Goal: Task Accomplishment & Management: Manage account settings

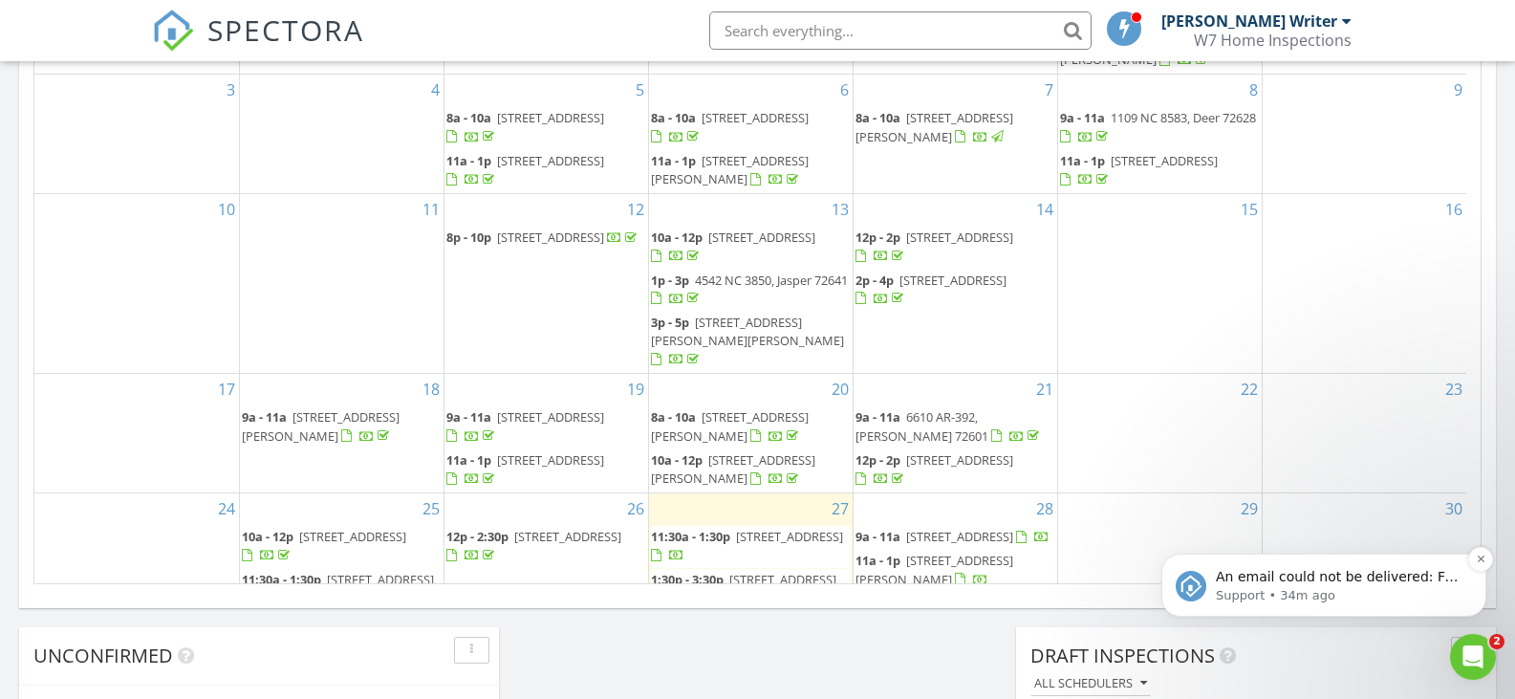
click at [1365, 571] on p "An email could not be delivered: For more information, view Why emails don't ge…" at bounding box center [1338, 577] width 247 height 19
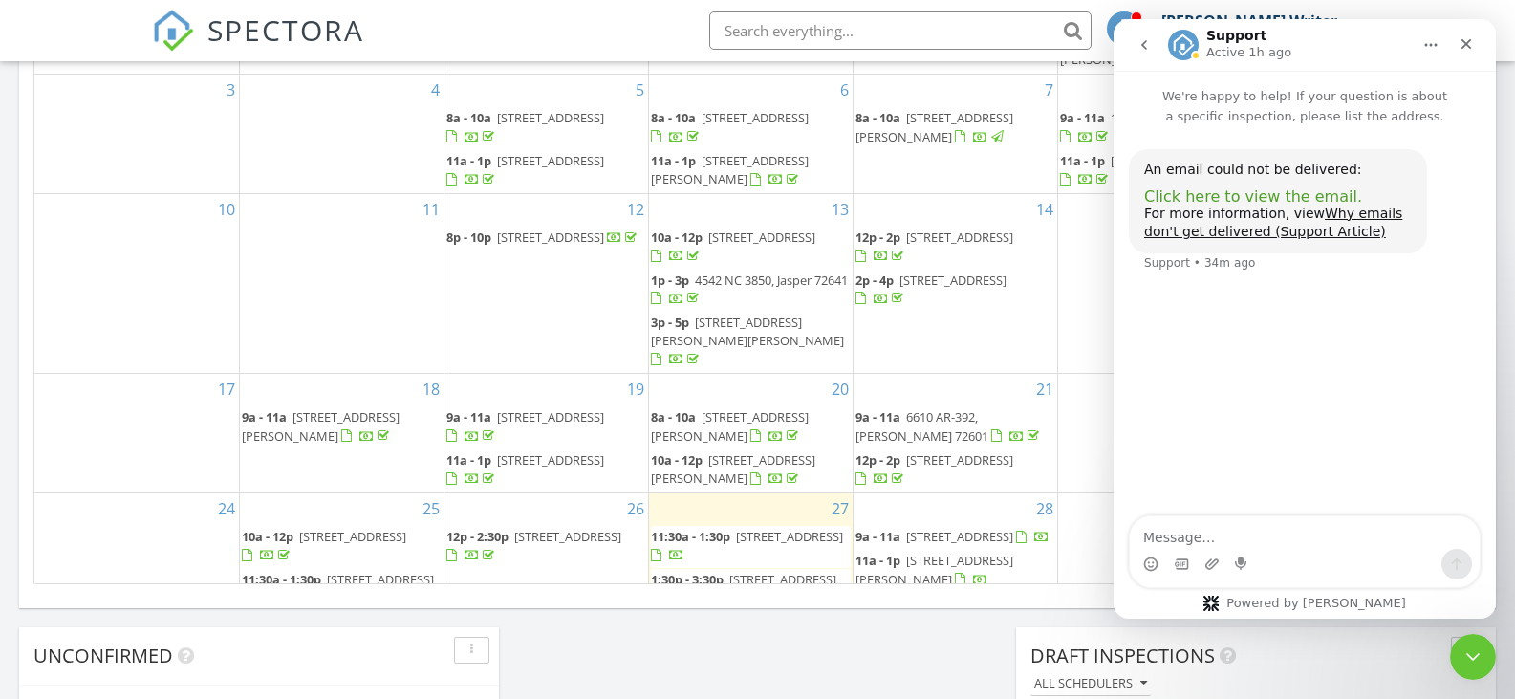
click at [1246, 196] on span "Click here to view the email." at bounding box center [1253, 196] width 218 height 18
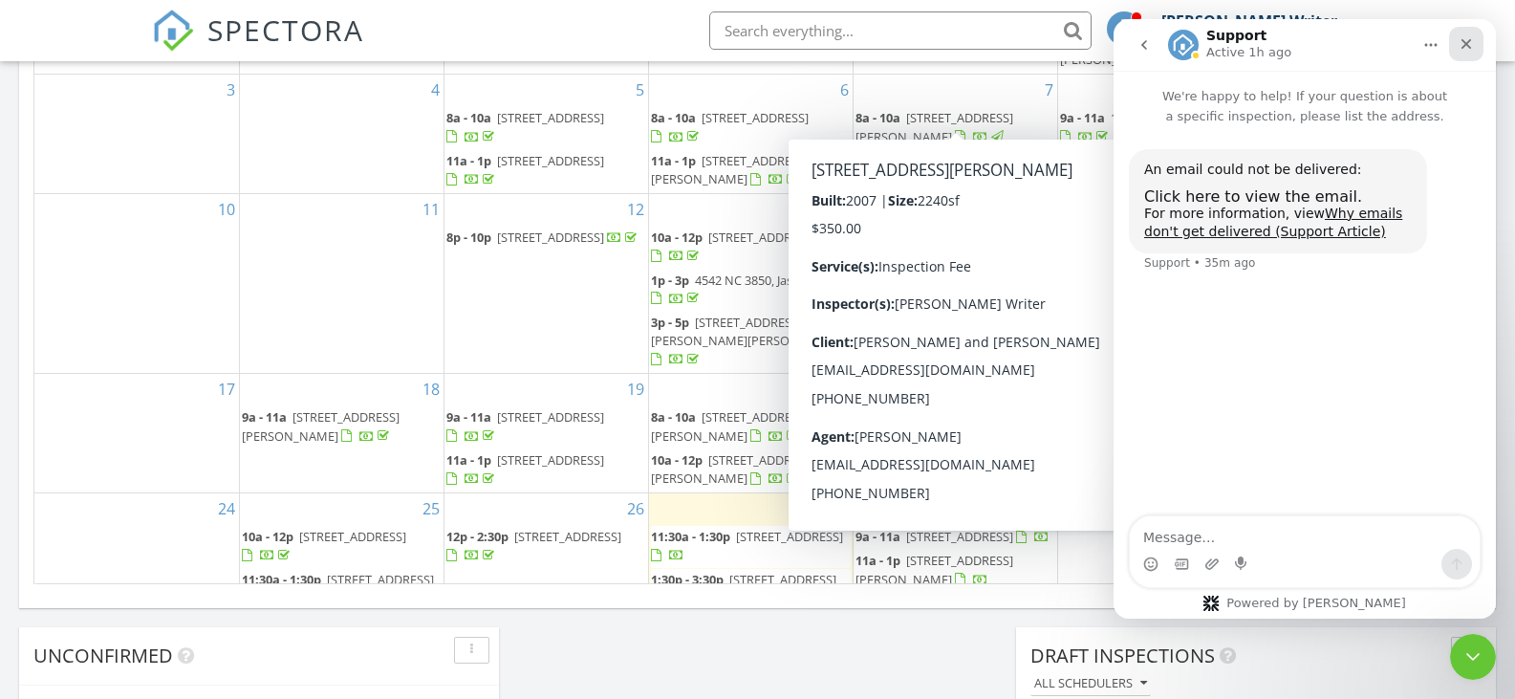
click at [1464, 43] on icon "Close" at bounding box center [1466, 44] width 11 height 11
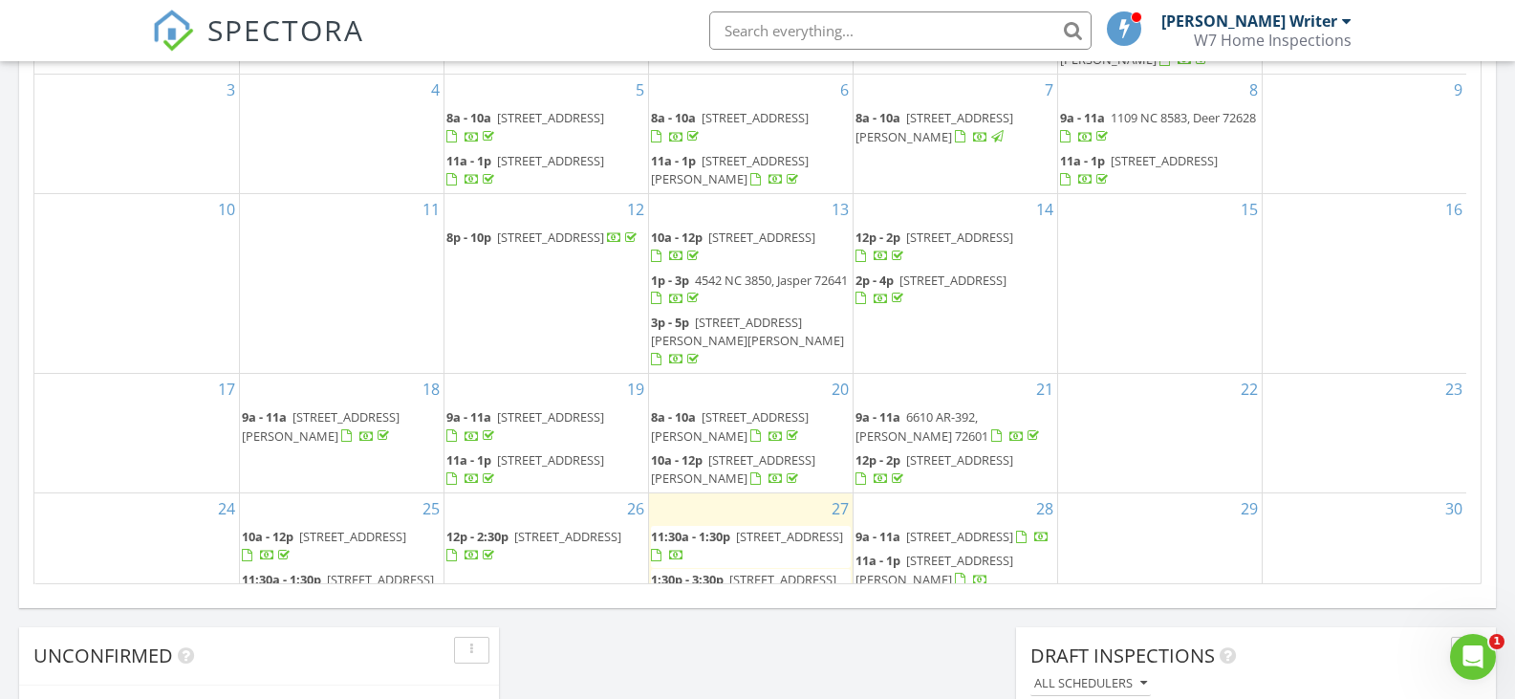
click at [47, 203] on div "10" at bounding box center [136, 283] width 204 height 179
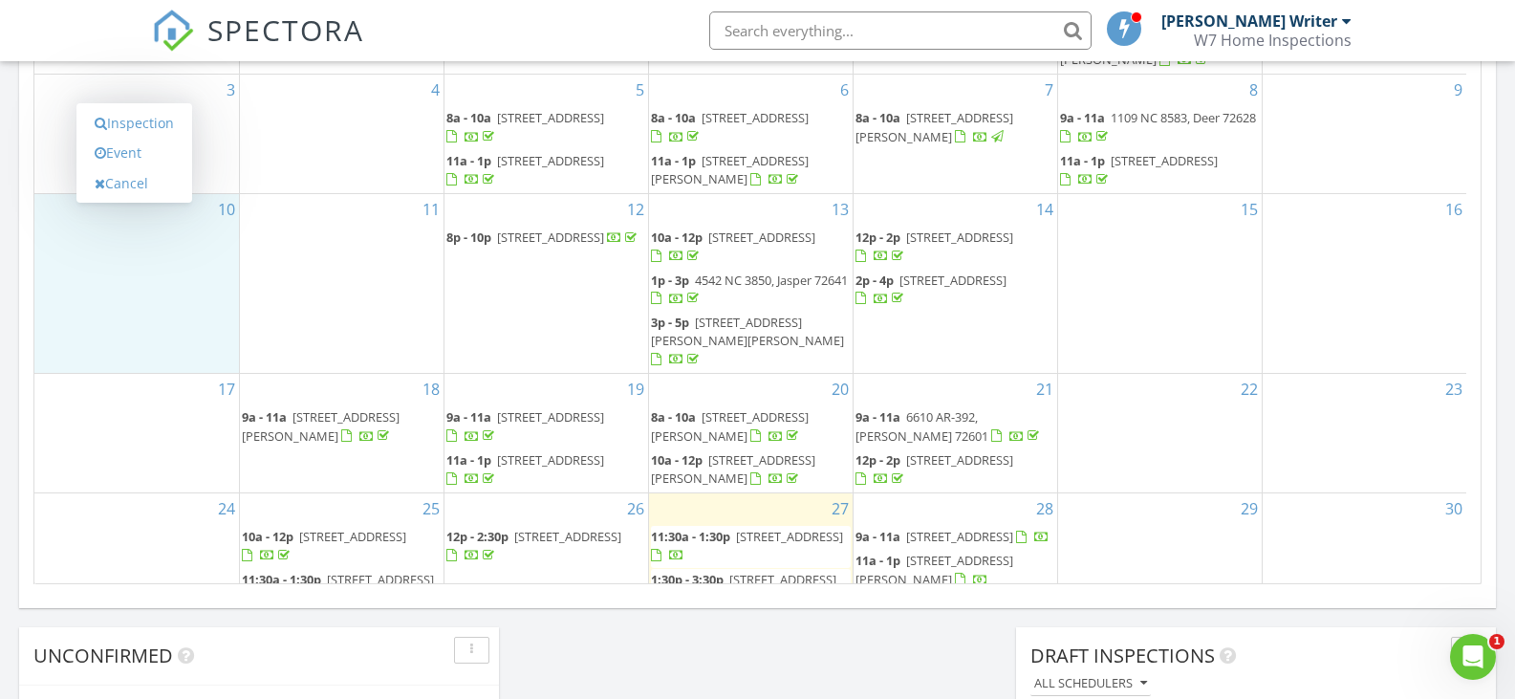
scroll to position [97, 0]
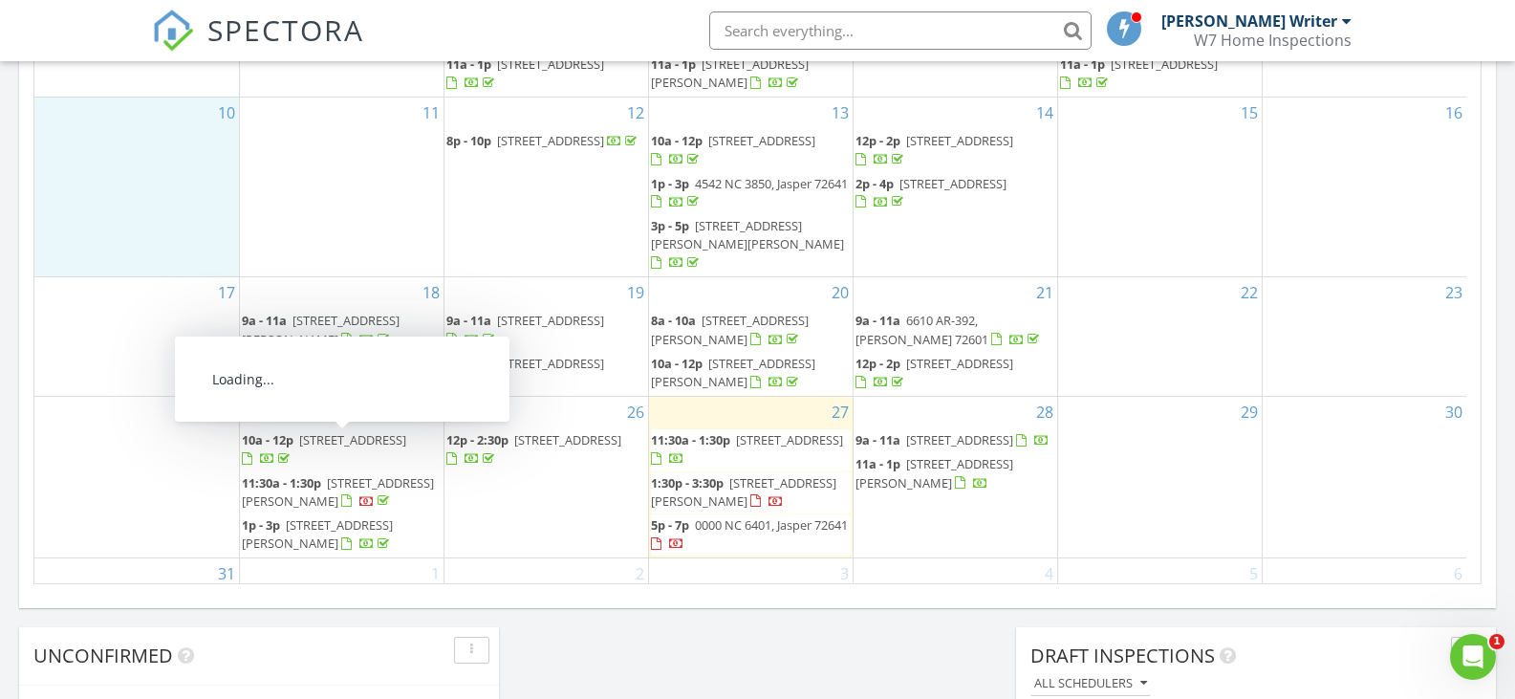
click at [382, 474] on span "54 Southgate Dr, Harrison 72601" at bounding box center [338, 491] width 192 height 35
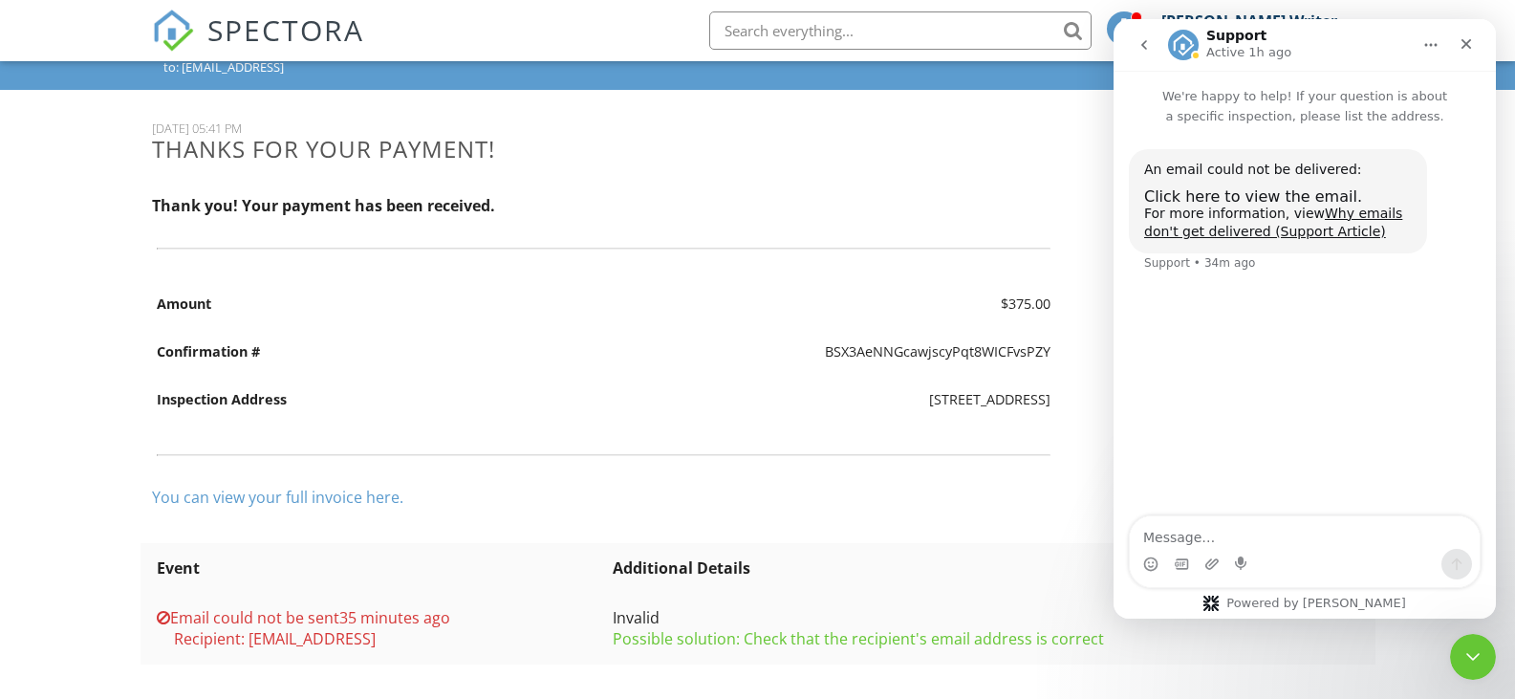
scroll to position [117, 0]
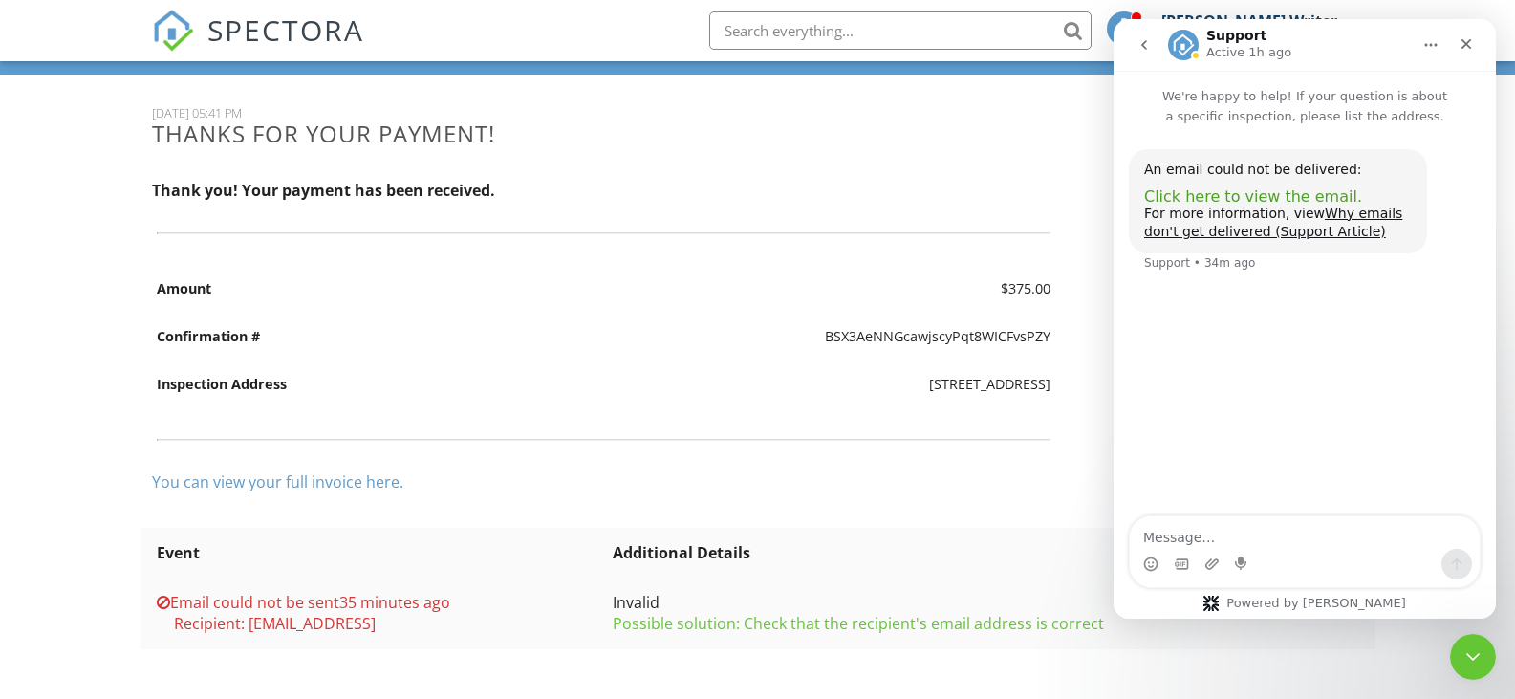
click at [1257, 195] on span "Click here to view the email." at bounding box center [1253, 196] width 218 height 18
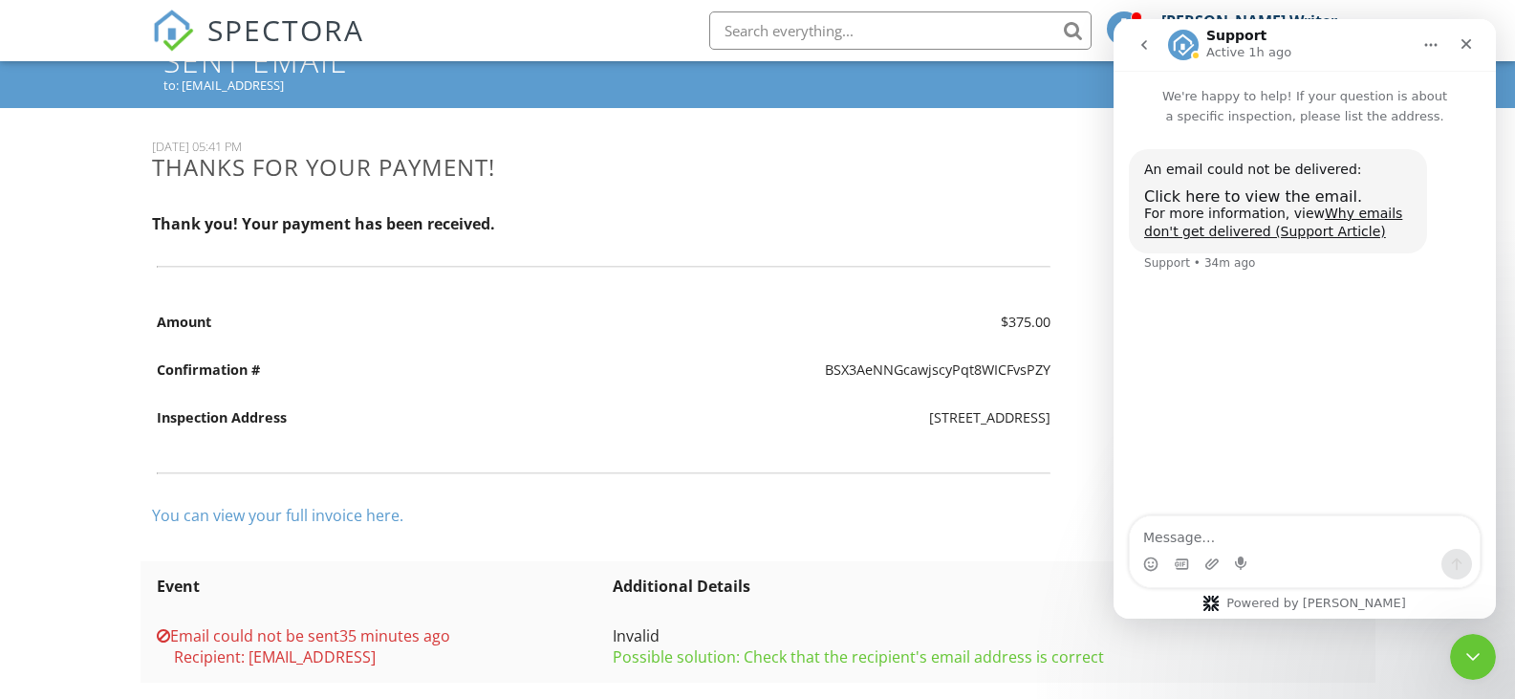
scroll to position [117, 0]
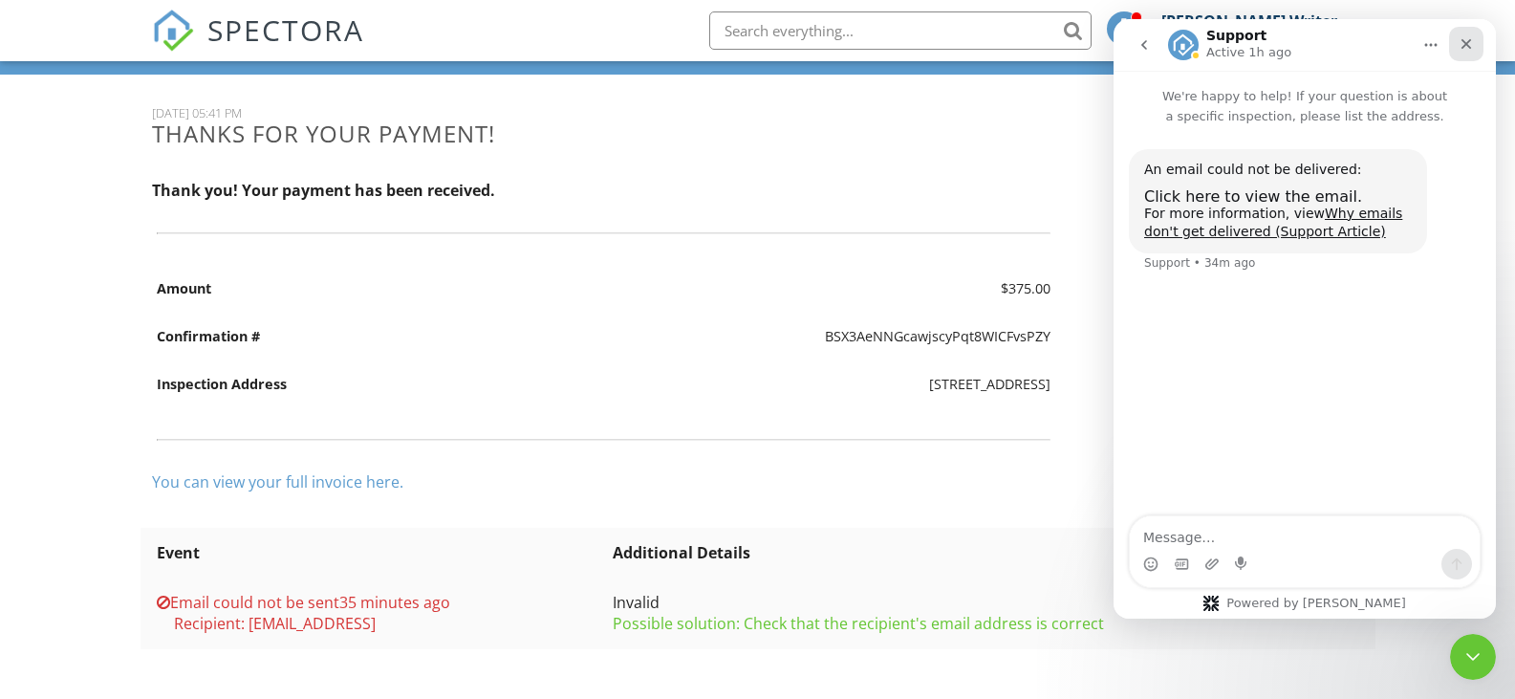
click at [1463, 43] on icon "Close" at bounding box center [1465, 43] width 15 height 15
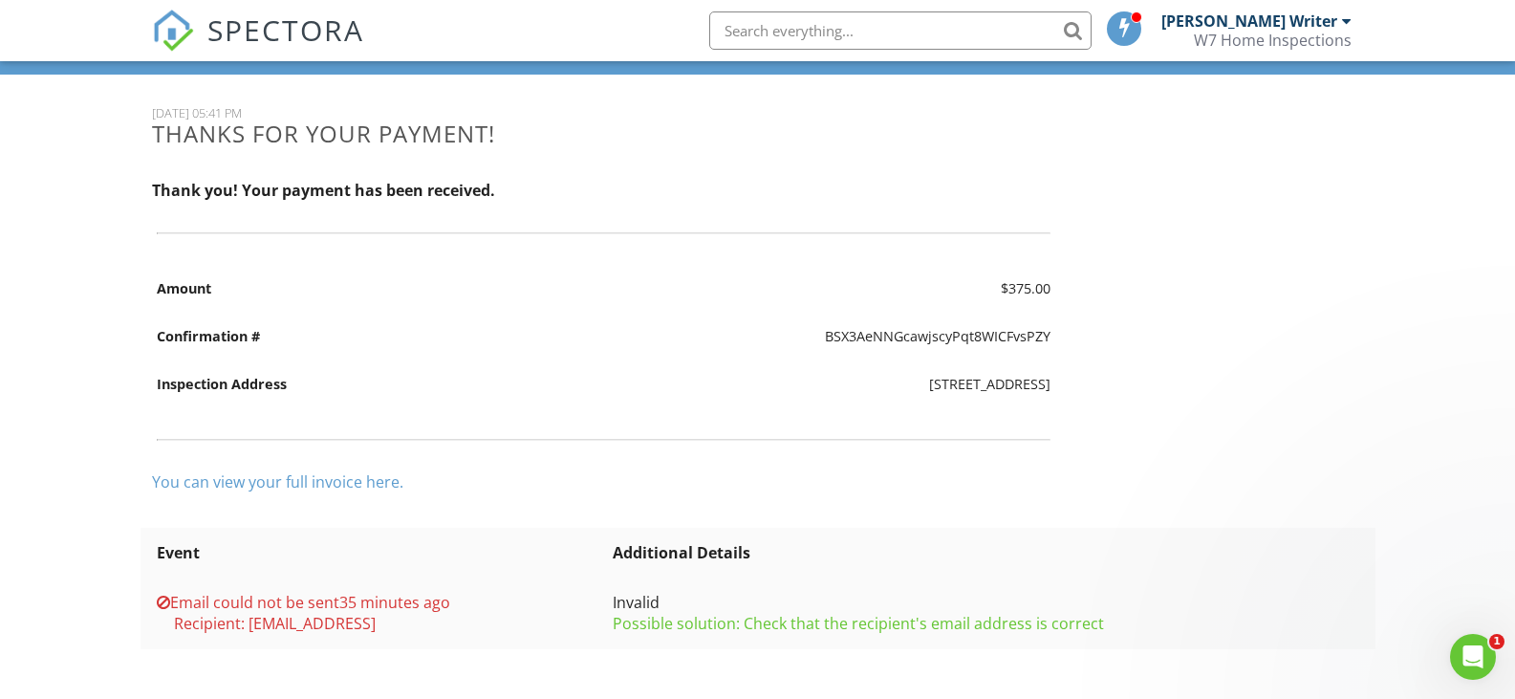
scroll to position [0, 0]
click at [1487, 668] on div "Open Intercom Messenger" at bounding box center [1469, 653] width 63 height 63
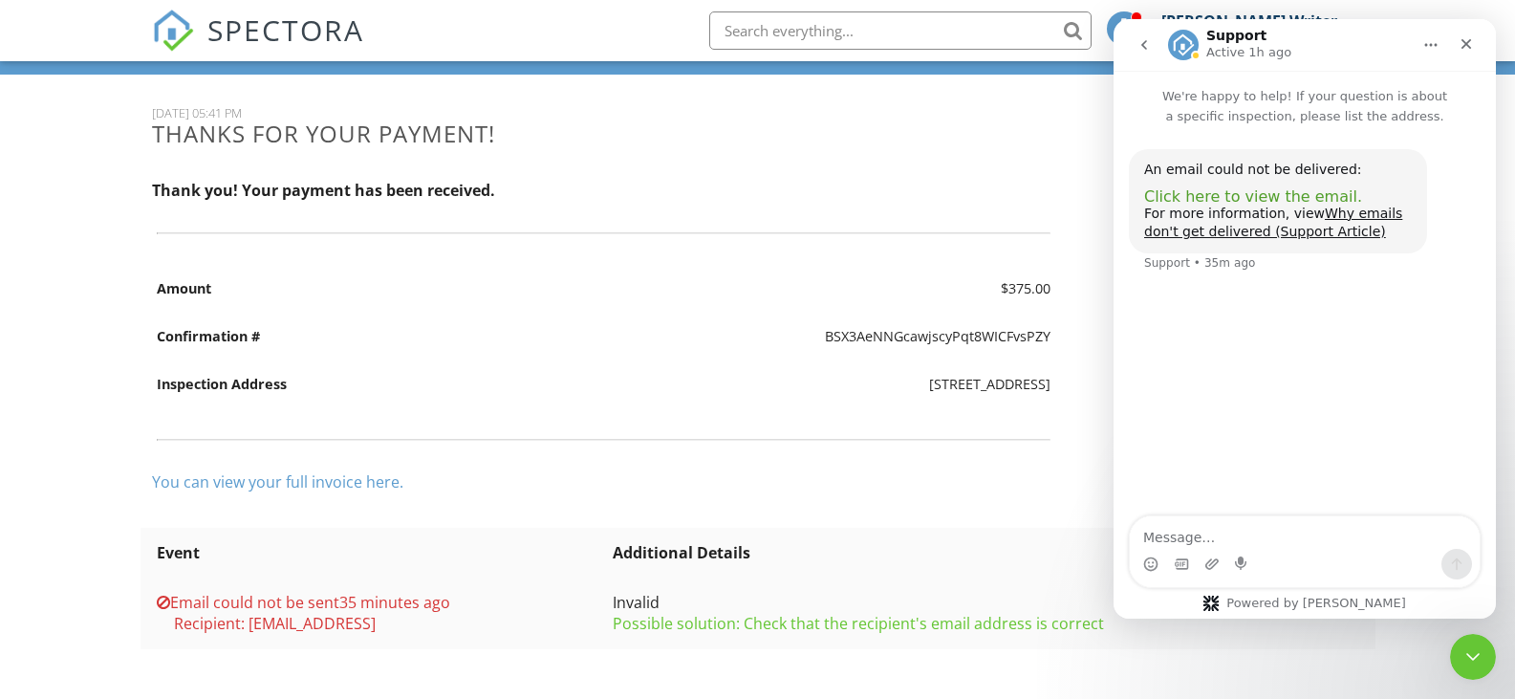
click at [1259, 200] on span "Click here to view the email." at bounding box center [1253, 196] width 218 height 18
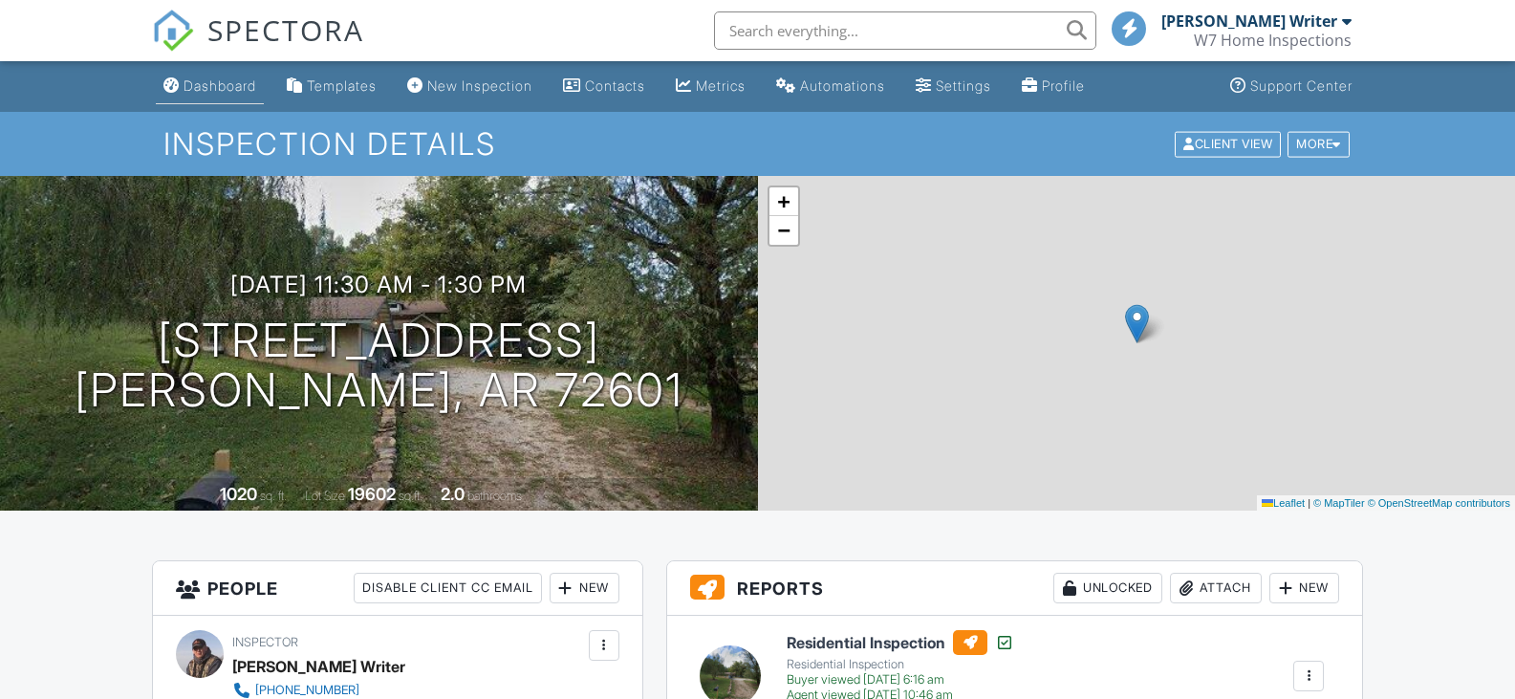
click at [205, 84] on div "Dashboard" at bounding box center [219, 85] width 73 height 16
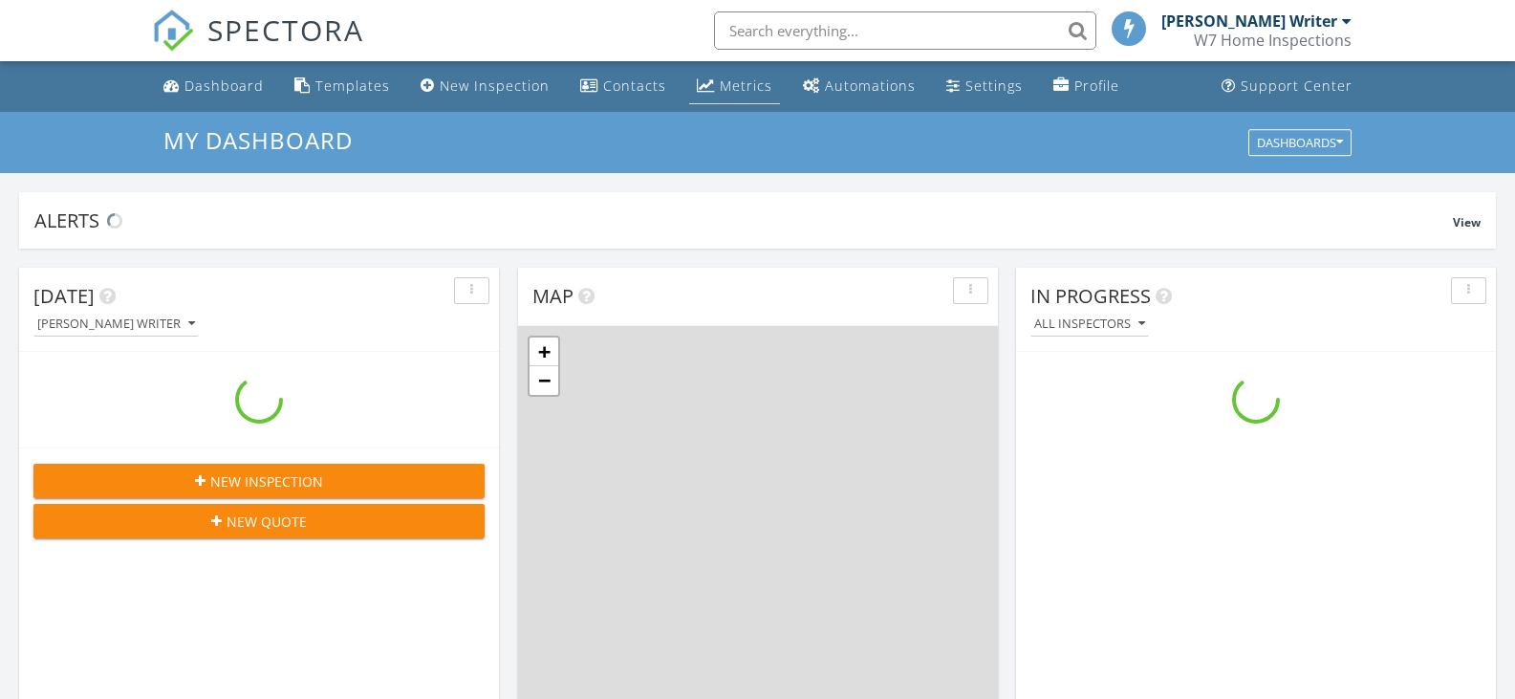
scroll to position [1769, 1544]
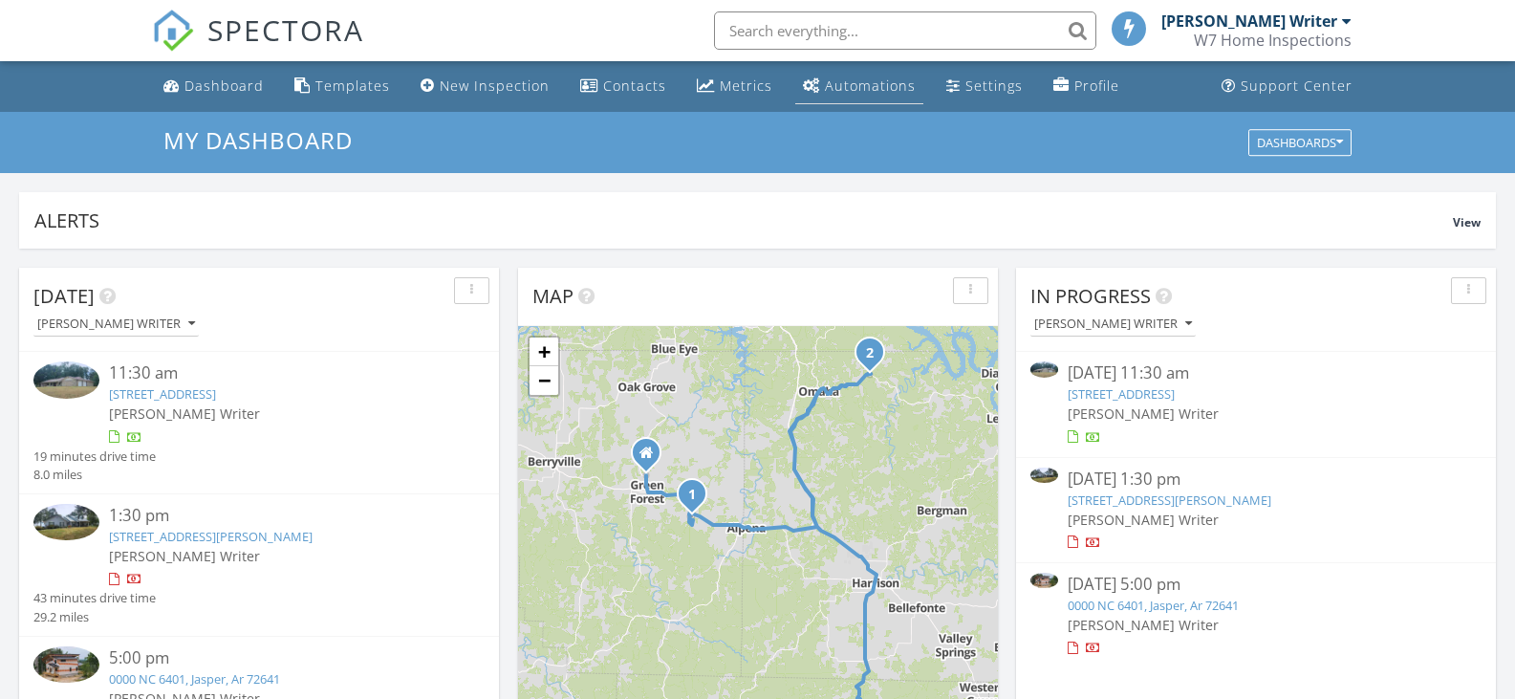
click at [857, 82] on div "Automations" at bounding box center [870, 85] width 91 height 18
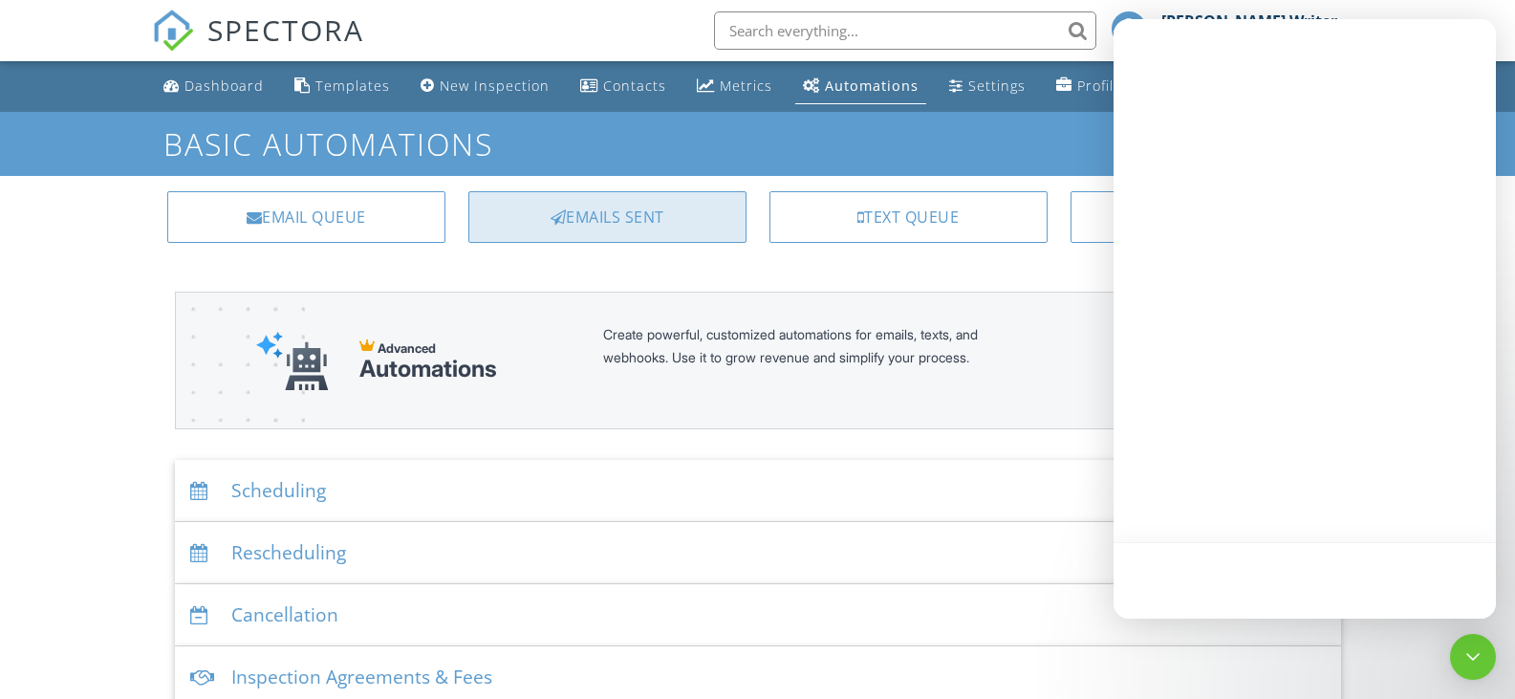
click at [581, 221] on div "Emails Sent" at bounding box center [607, 217] width 278 height 52
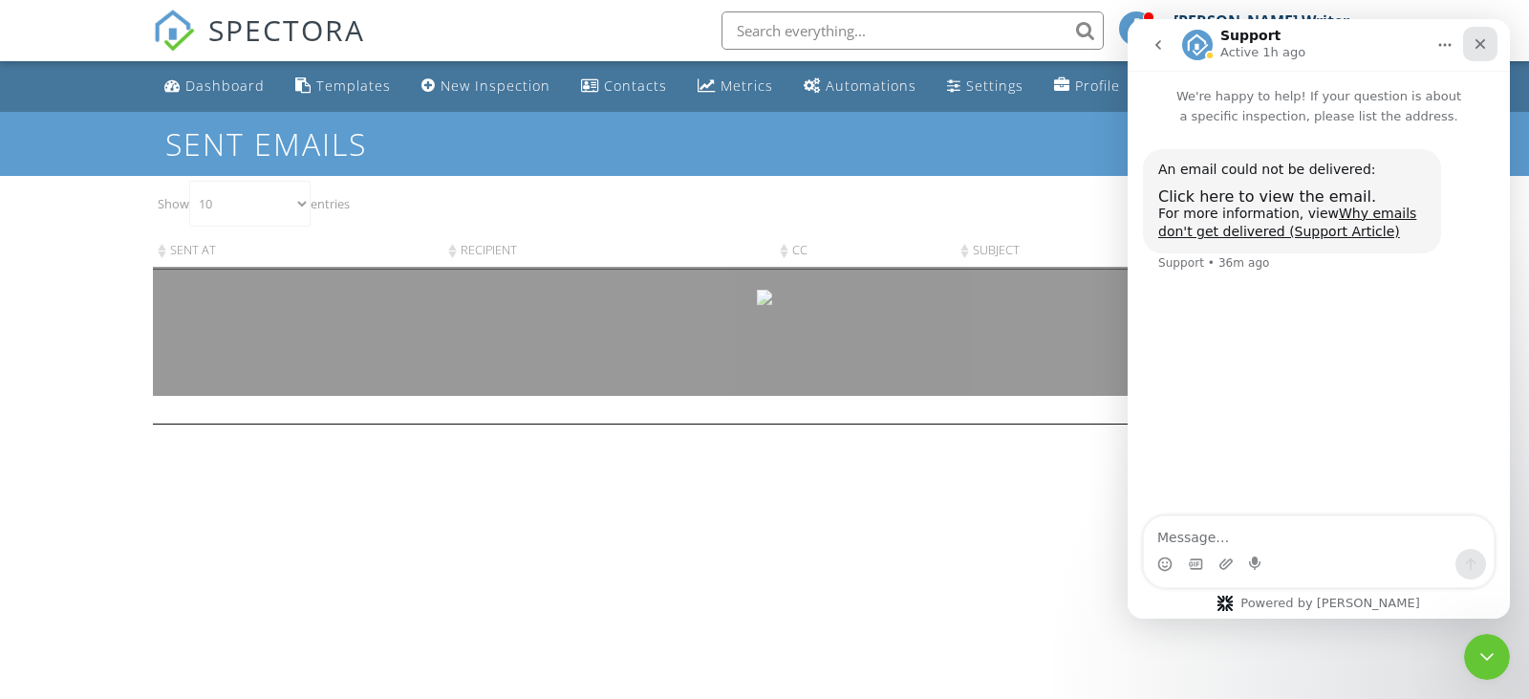
click at [1473, 44] on icon "Close" at bounding box center [1480, 43] width 15 height 15
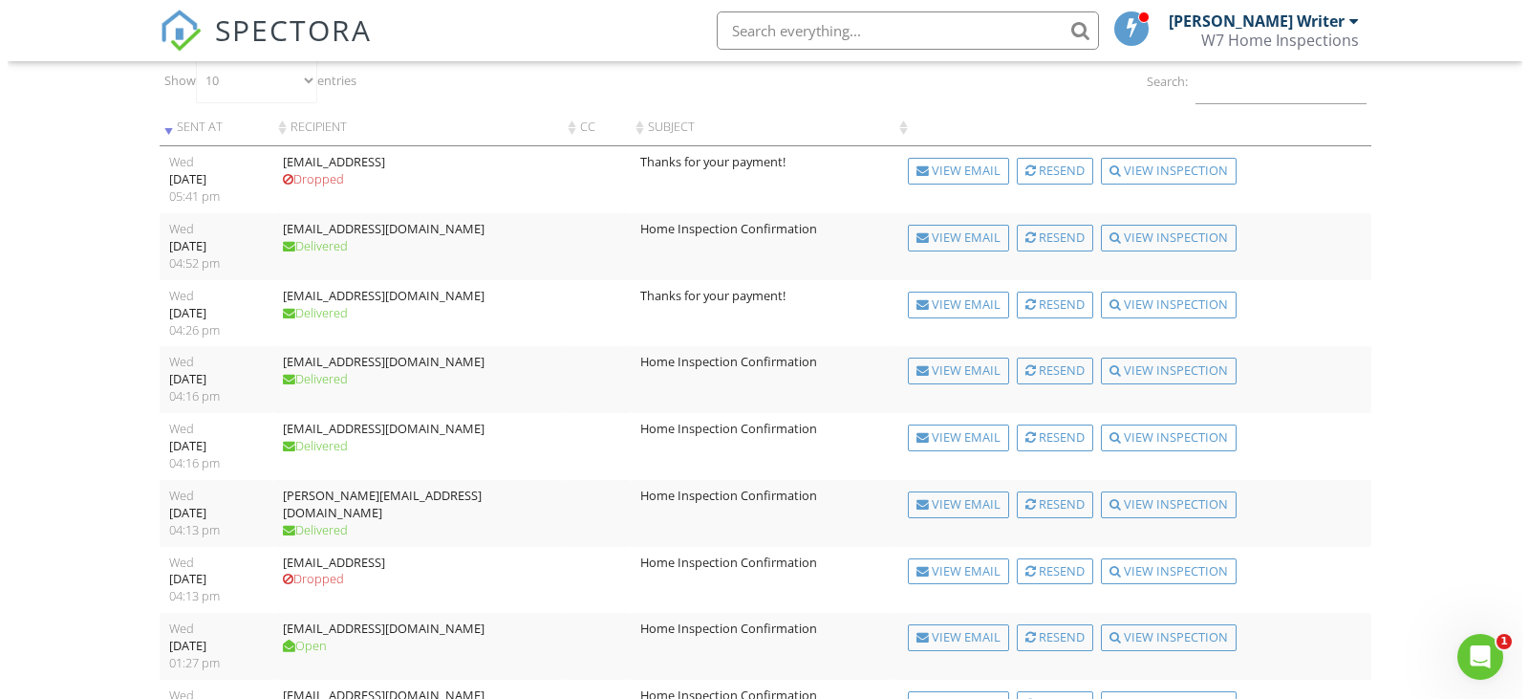
scroll to position [125, 0]
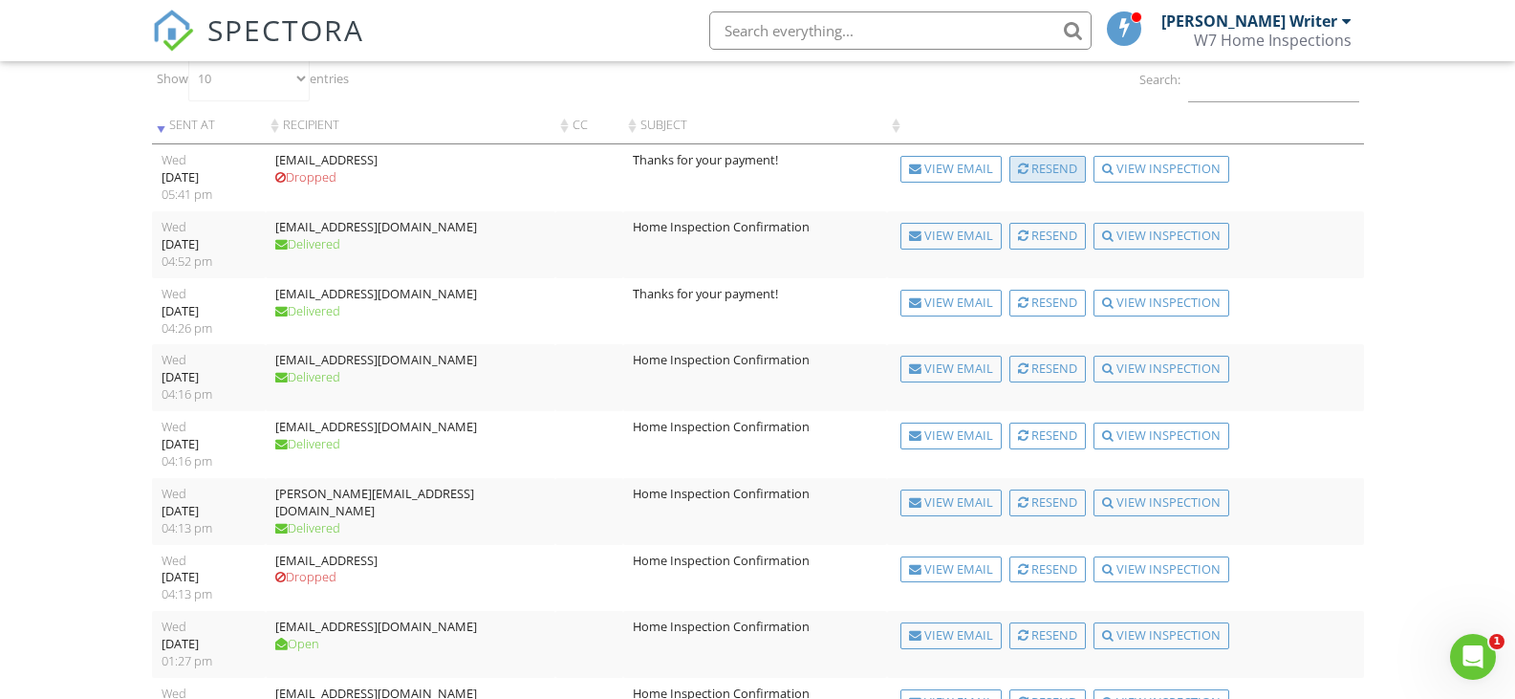
click at [1044, 165] on div "Resend" at bounding box center [1047, 169] width 76 height 27
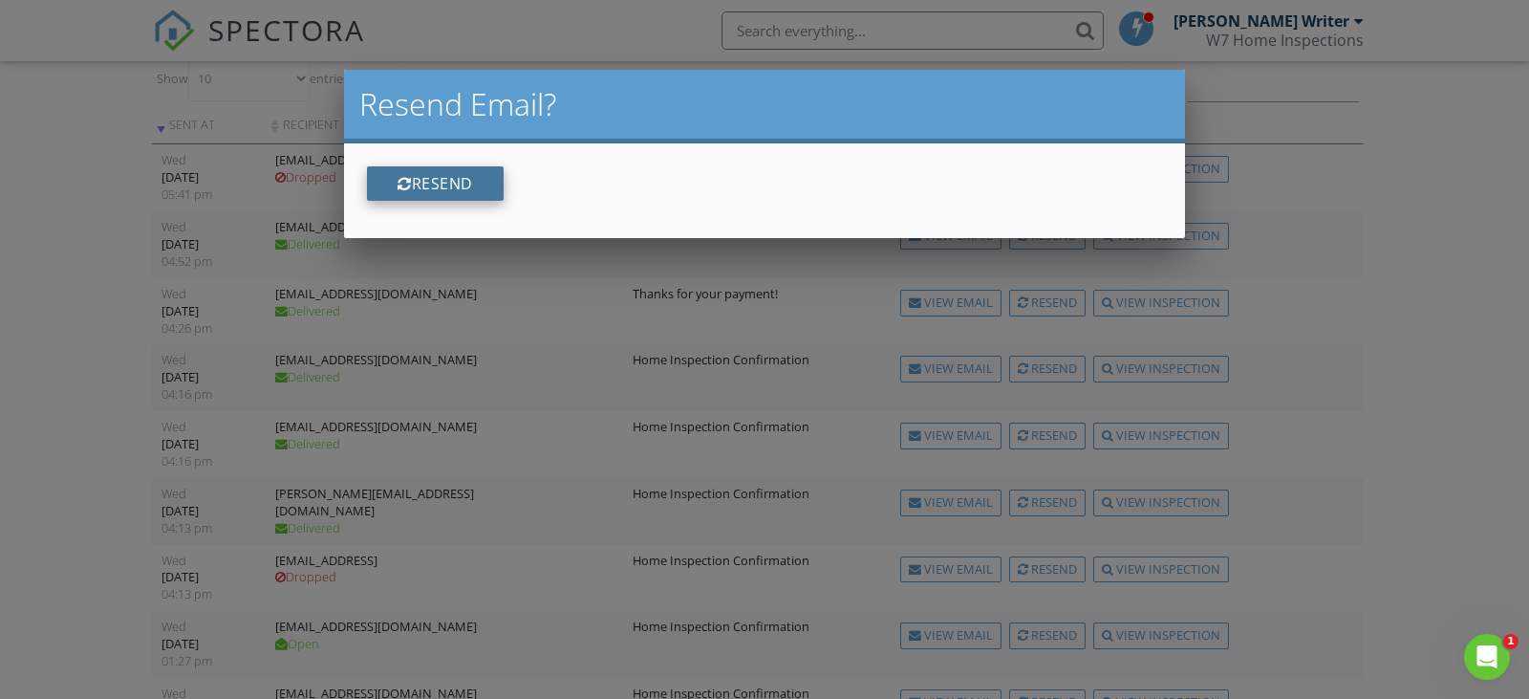
click at [417, 187] on button "Resend" at bounding box center [435, 183] width 137 height 34
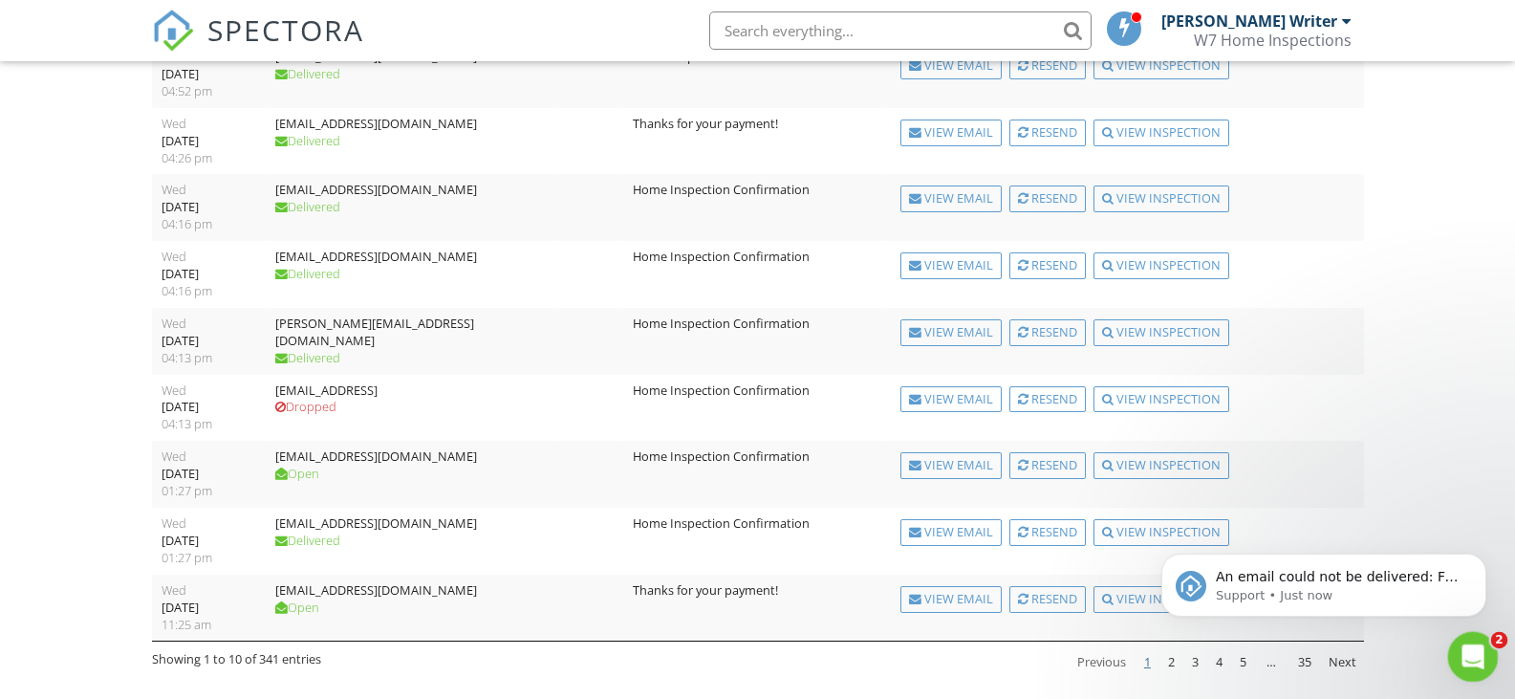
click at [1482, 657] on div "Open Intercom Messenger" at bounding box center [1469, 653] width 63 height 63
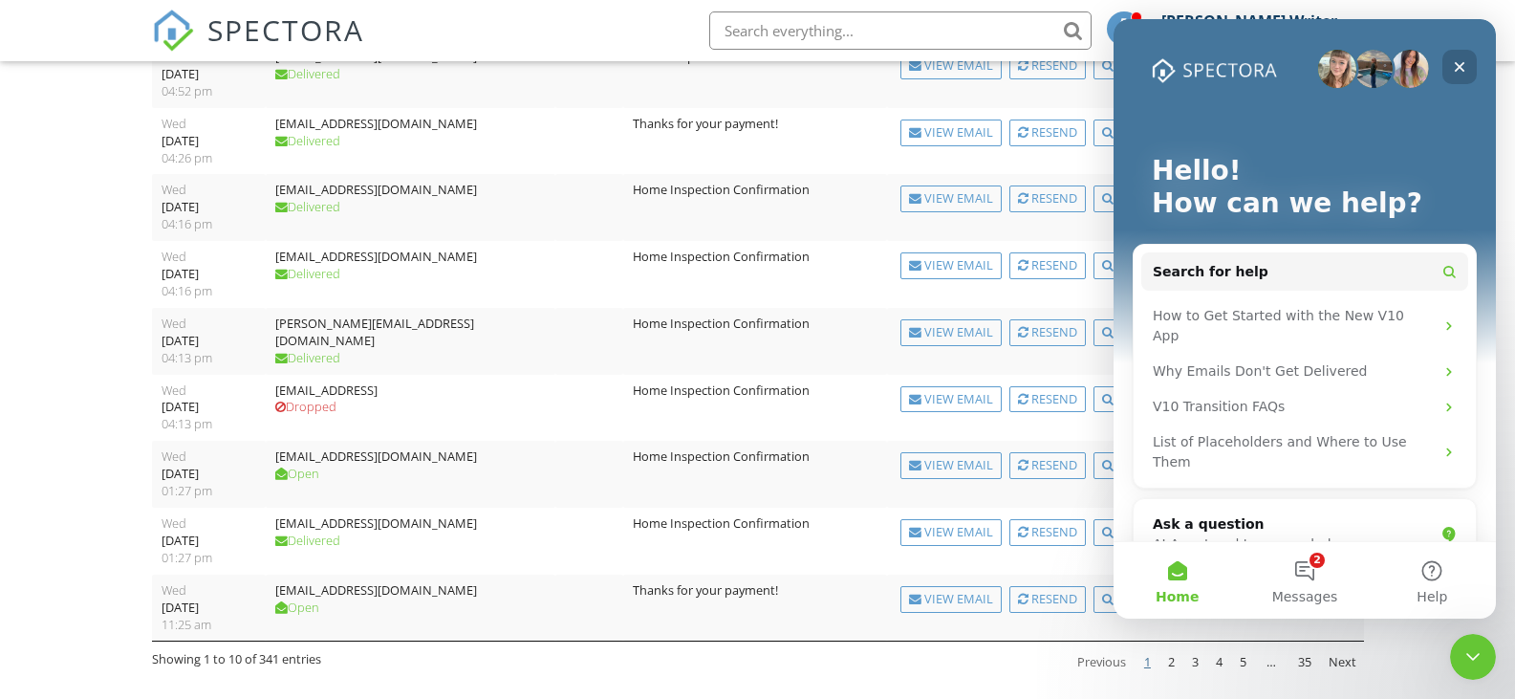
click at [1457, 69] on icon "Close" at bounding box center [1459, 67] width 11 height 11
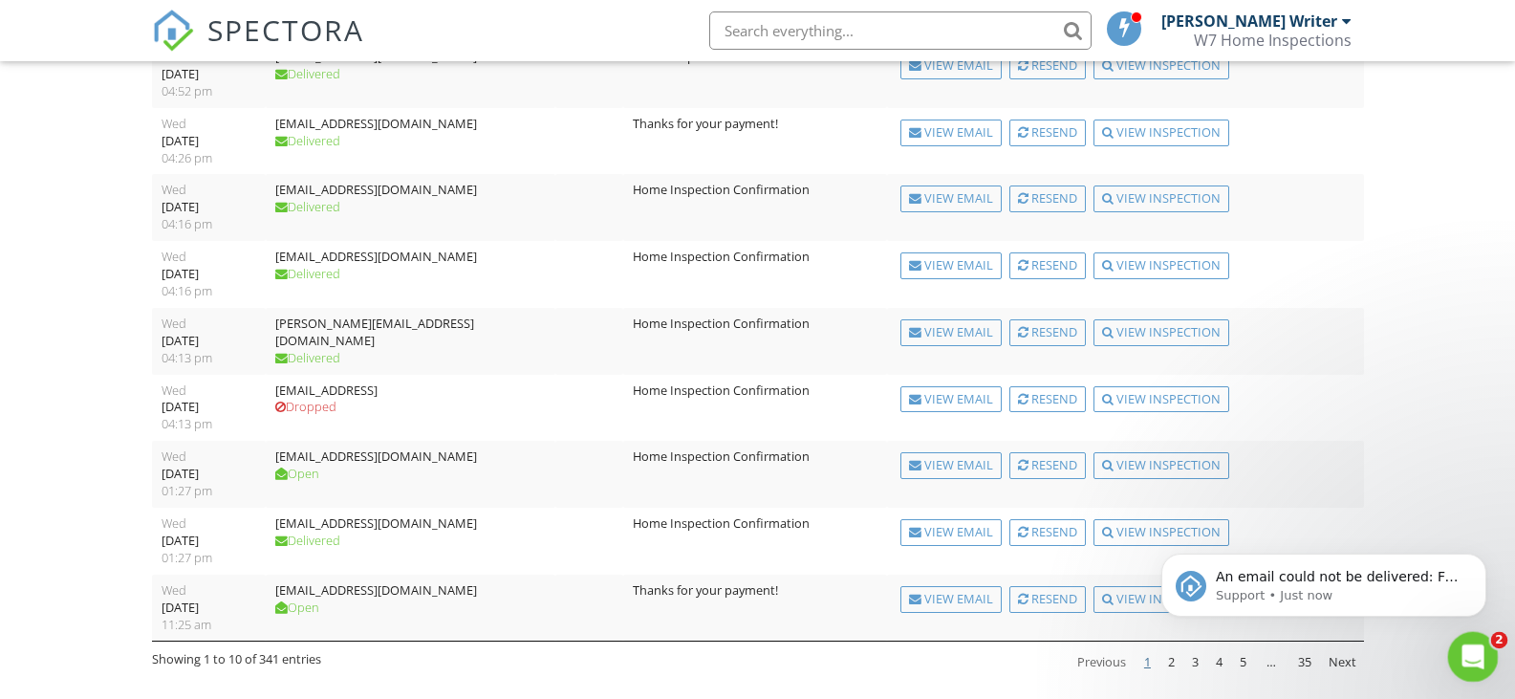
click at [1462, 630] on div "Open Intercom Messenger" at bounding box center [1469, 653] width 63 height 63
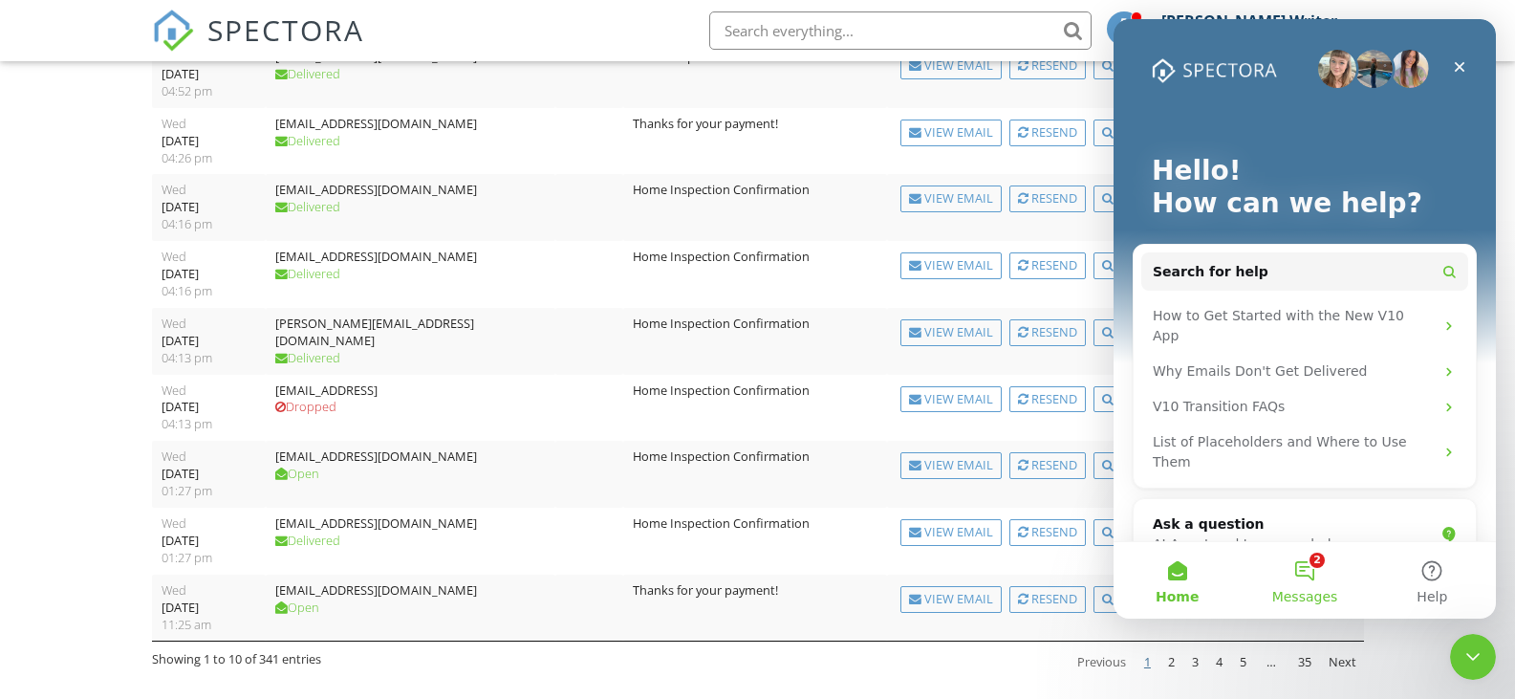
click at [1310, 590] on span "Messages" at bounding box center [1305, 596] width 66 height 13
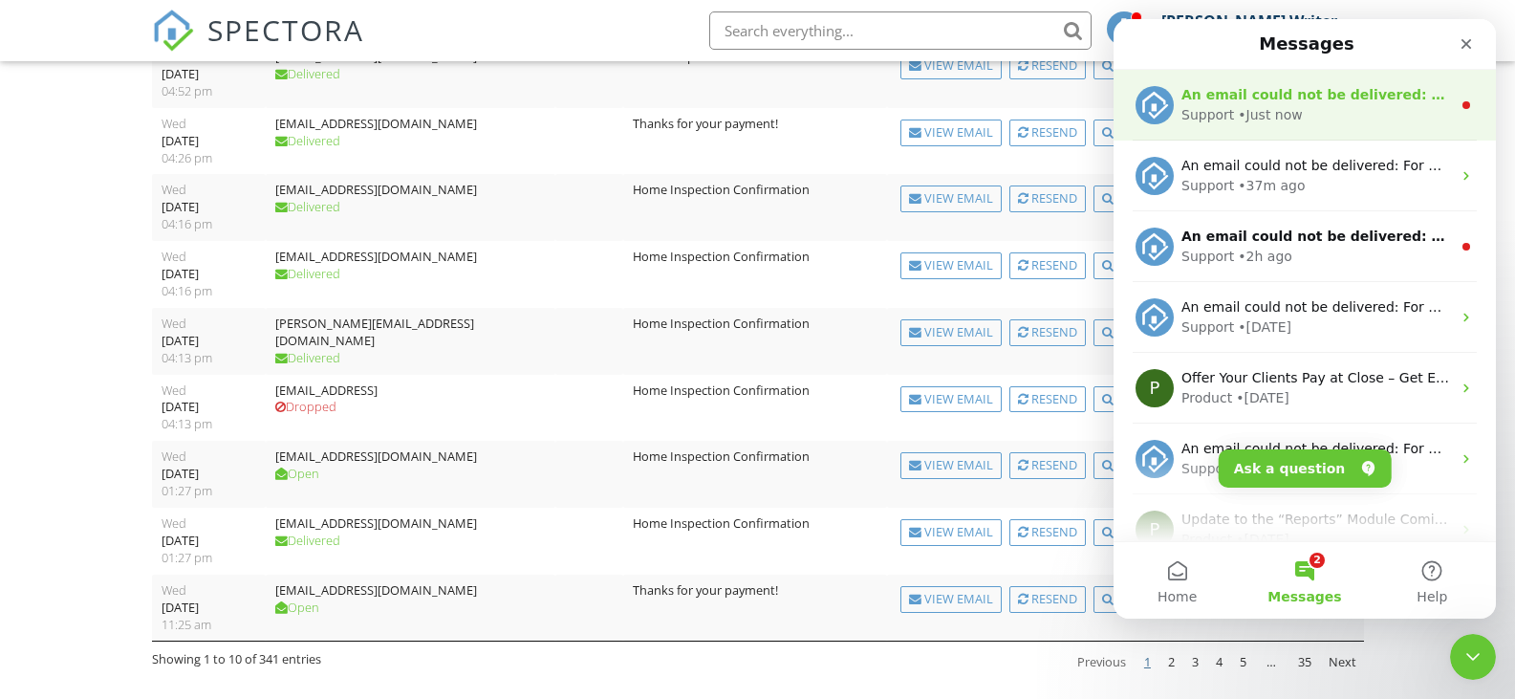
click at [1415, 104] on div "An email could not be delivered: For more information, view Why emails don't ge…" at bounding box center [1315, 95] width 269 height 20
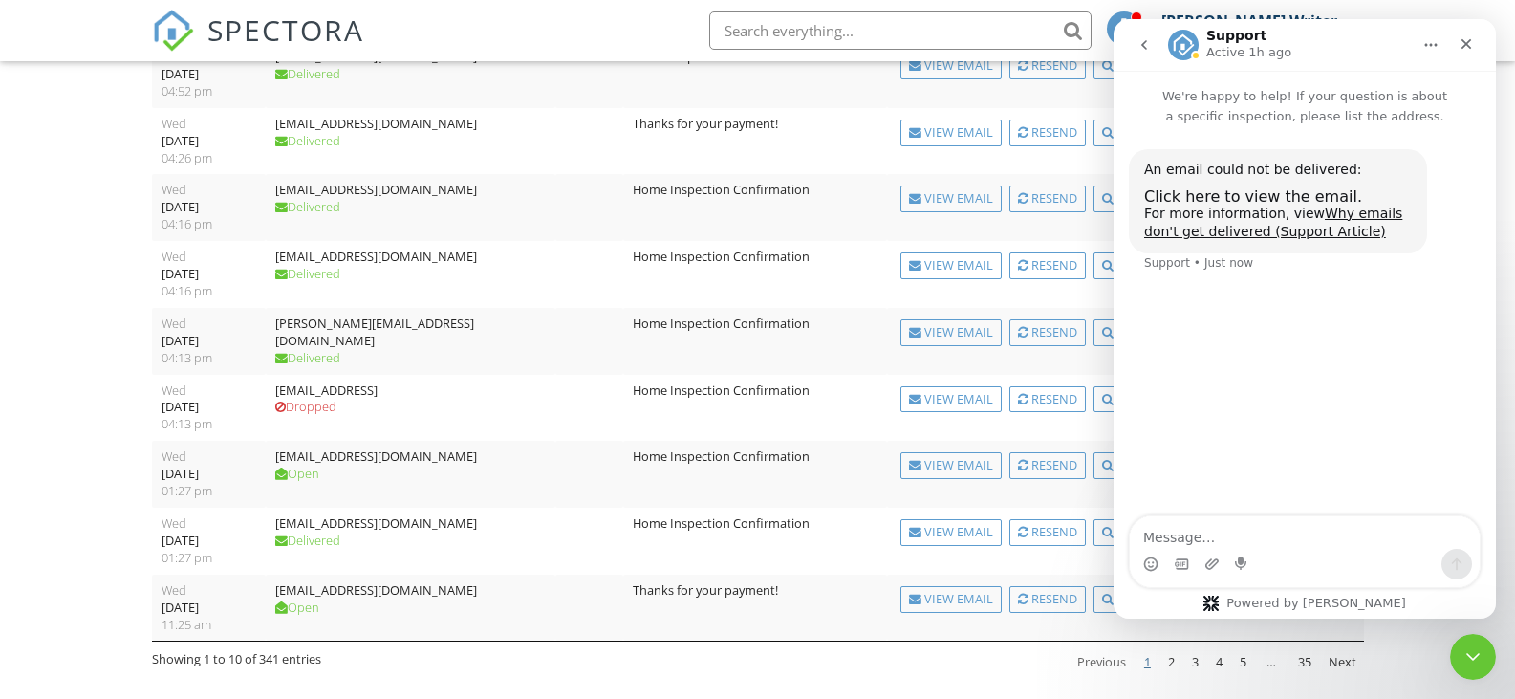
click at [1142, 45] on icon "go back" at bounding box center [1144, 45] width 6 height 10
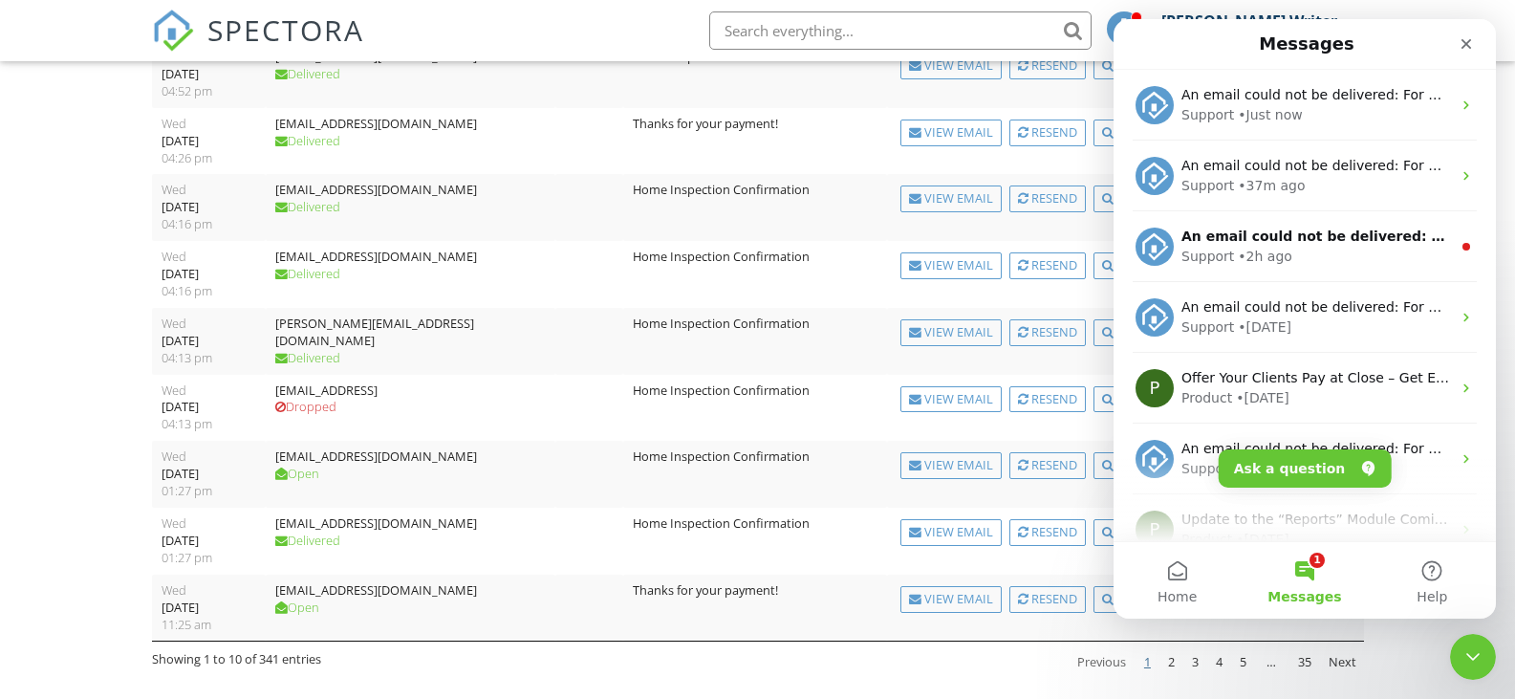
scroll to position [18, 0]
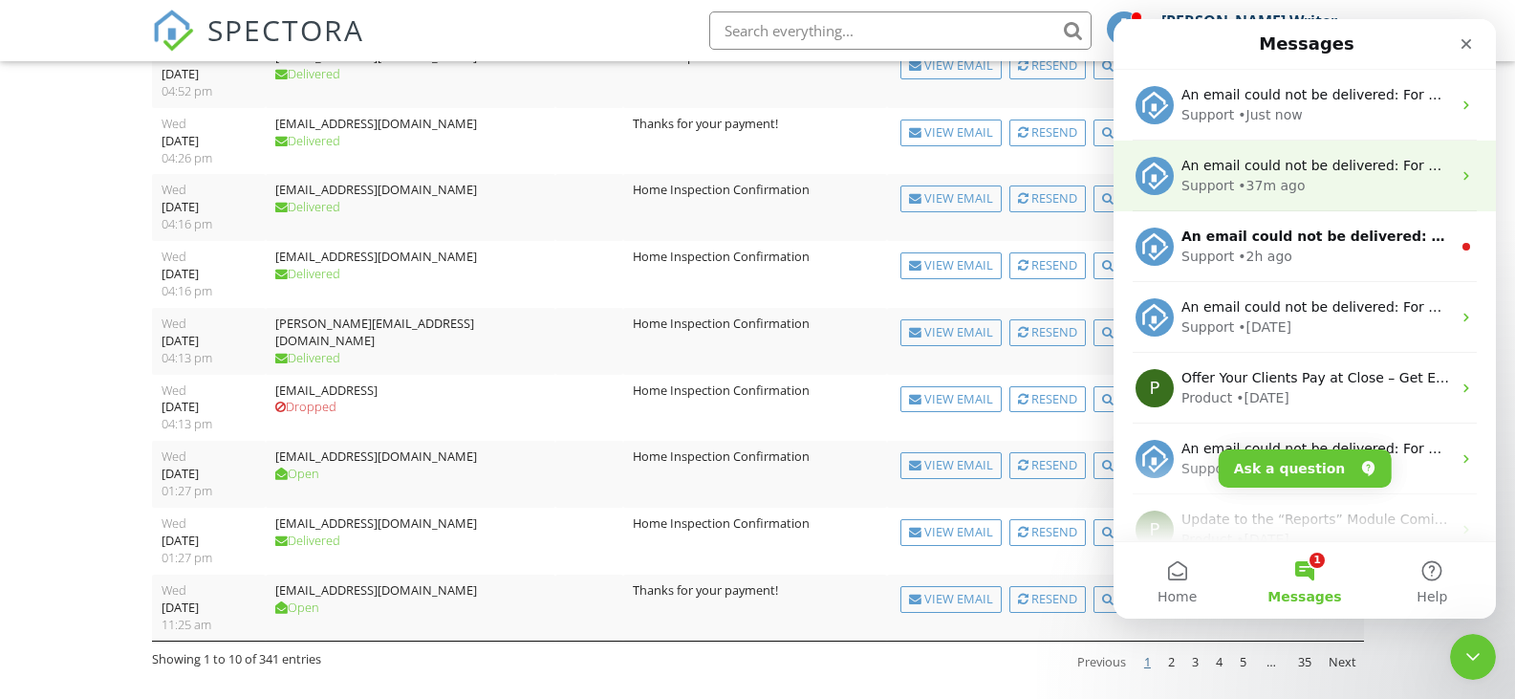
click at [1343, 176] on div "Support • 37m ago" at bounding box center [1315, 186] width 269 height 20
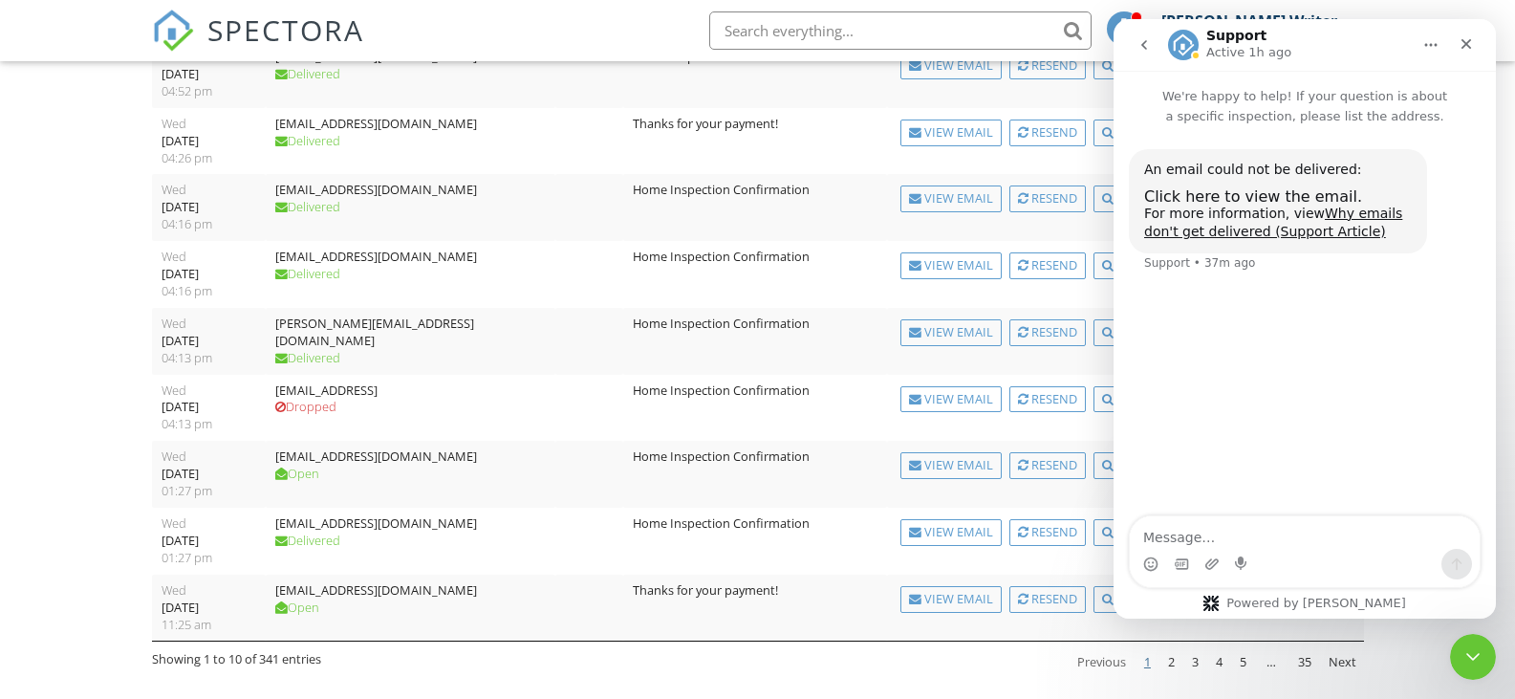
click at [1149, 42] on icon "go back" at bounding box center [1143, 44] width 15 height 15
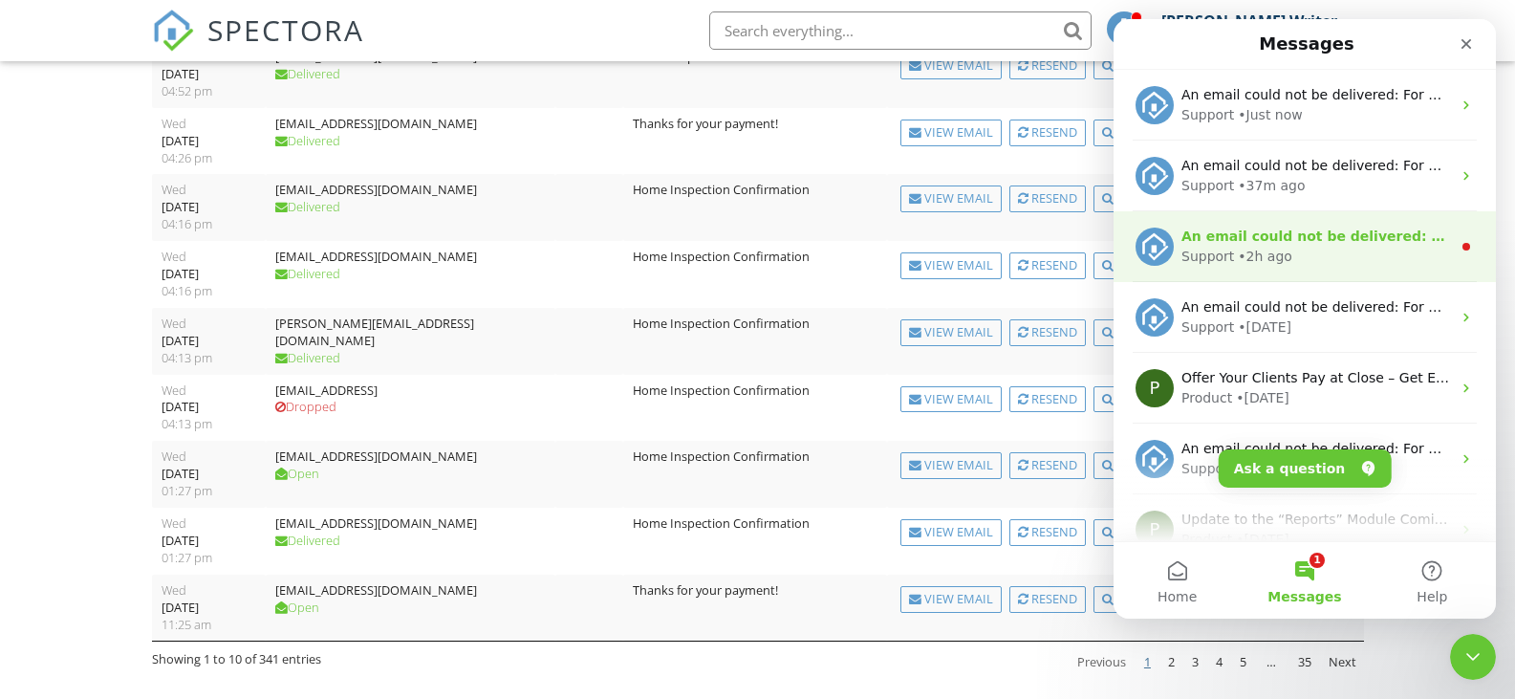
scroll to position [21, 0]
click at [1327, 260] on div "Support • 2h ago" at bounding box center [1315, 257] width 269 height 20
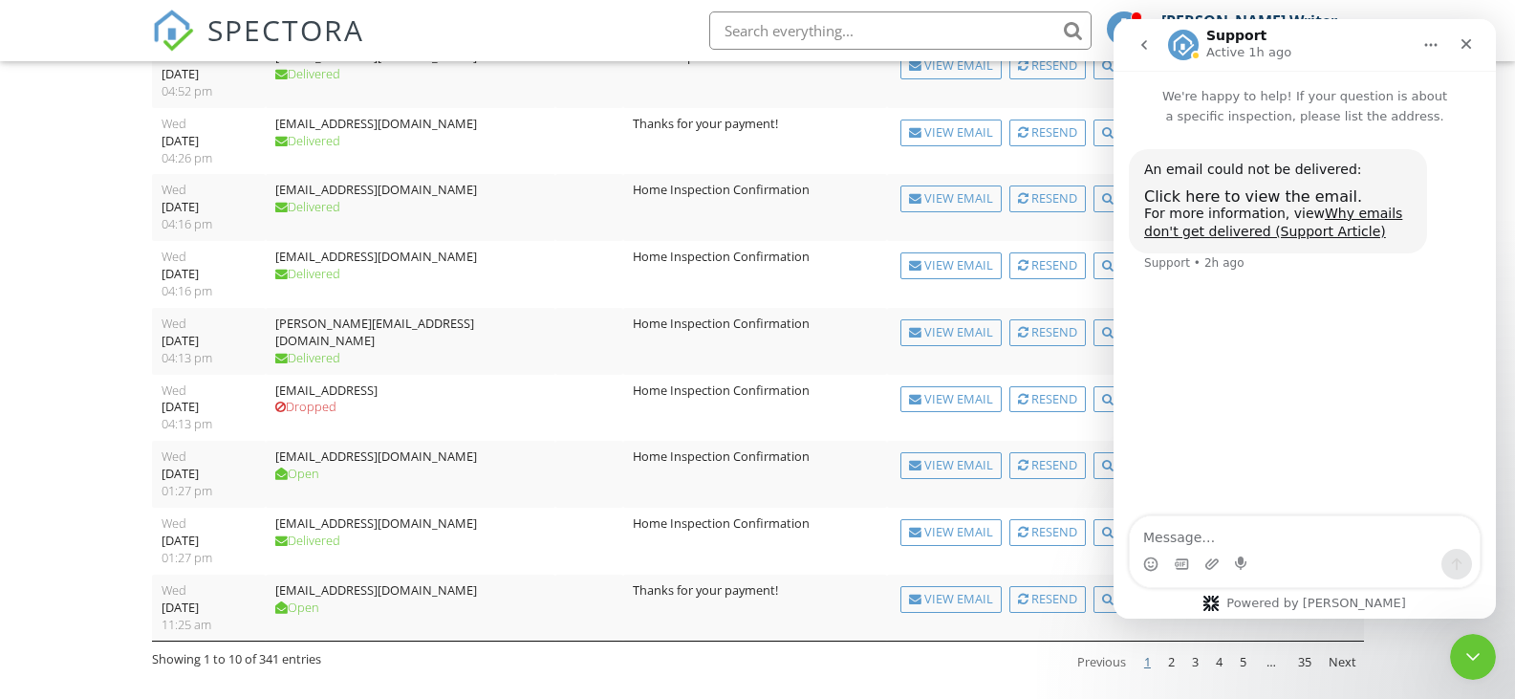
click at [1146, 44] on icon "go back" at bounding box center [1143, 44] width 15 height 15
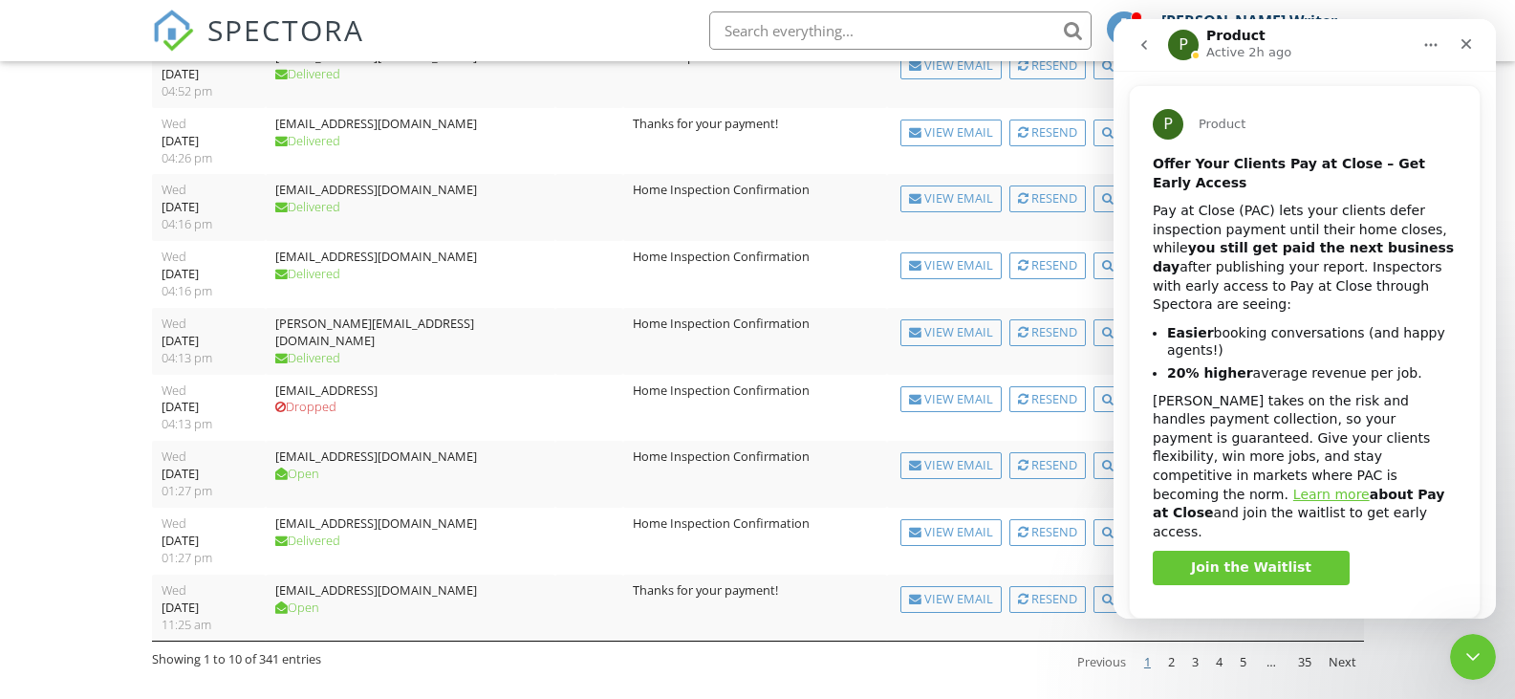
scroll to position [66, 0]
click at [1138, 42] on icon "go back" at bounding box center [1143, 44] width 15 height 15
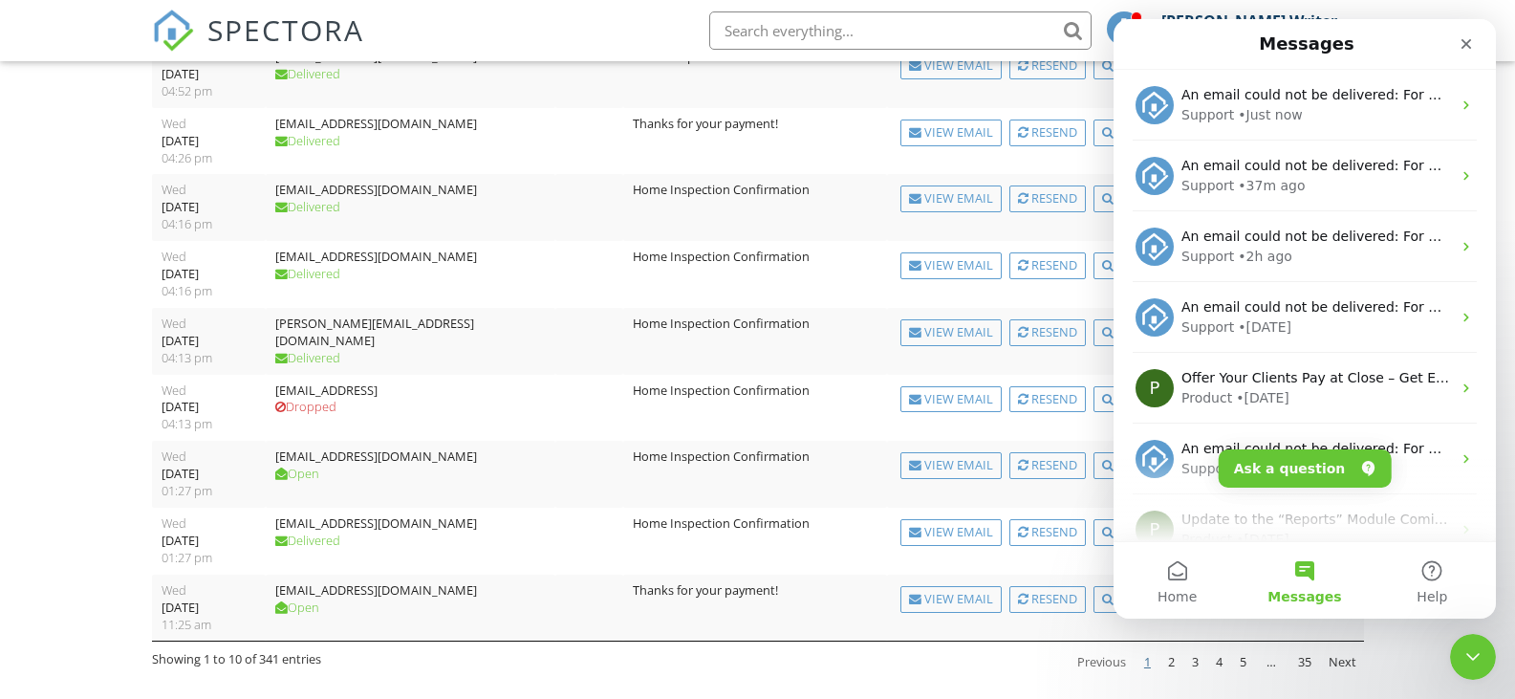
scroll to position [0, 0]
click at [1464, 40] on icon "Close" at bounding box center [1465, 43] width 15 height 15
